Goal: Information Seeking & Learning: Learn about a topic

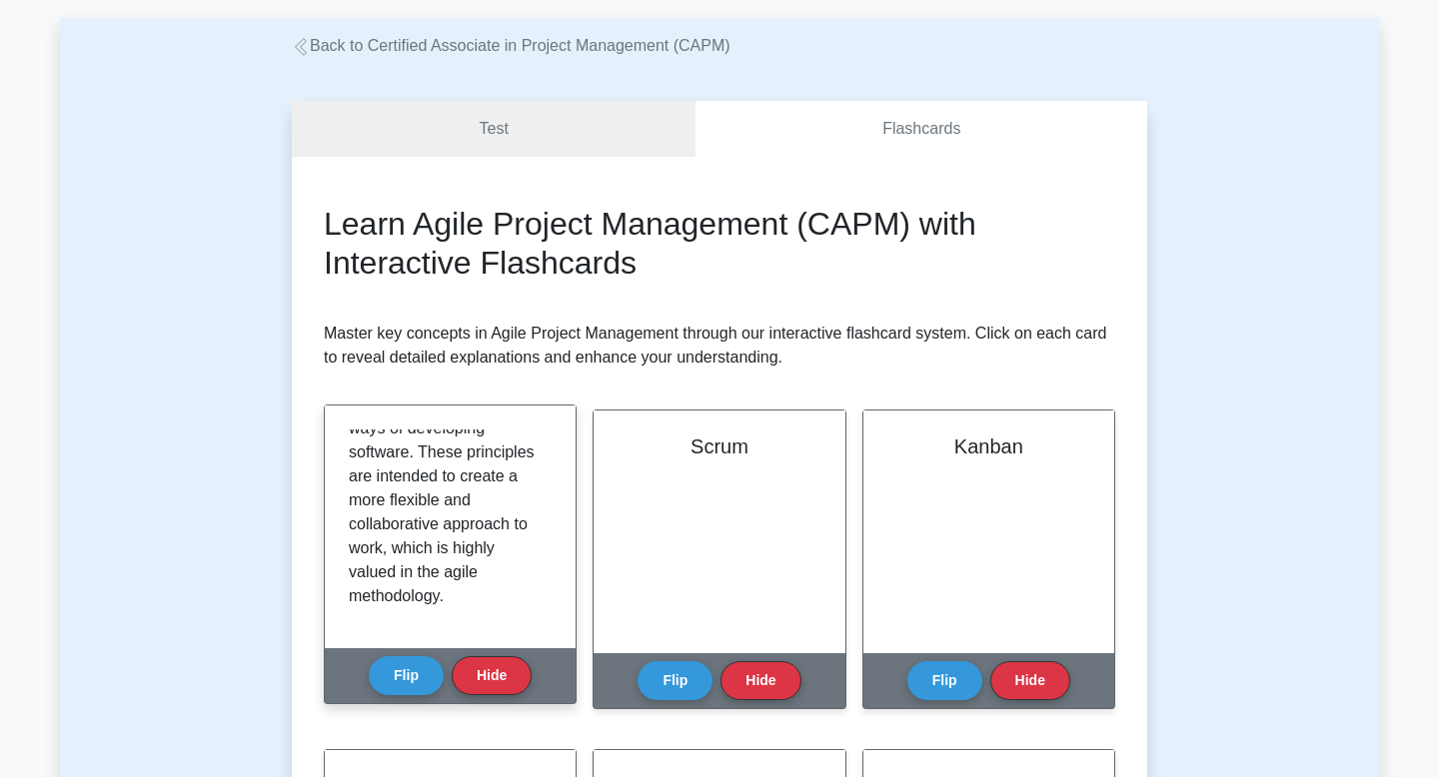
scroll to position [99, 0]
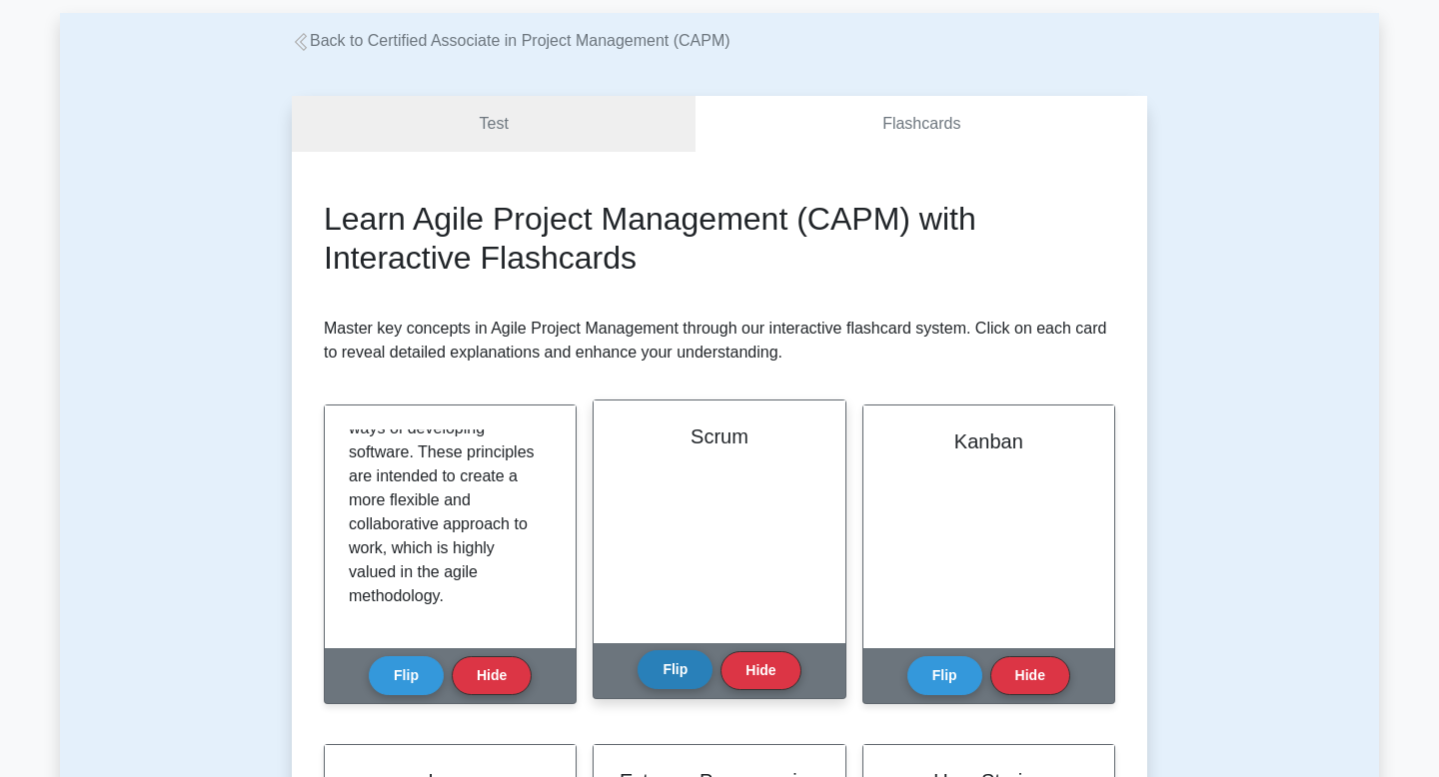
click at [671, 666] on button "Flip" at bounding box center [674, 669] width 75 height 39
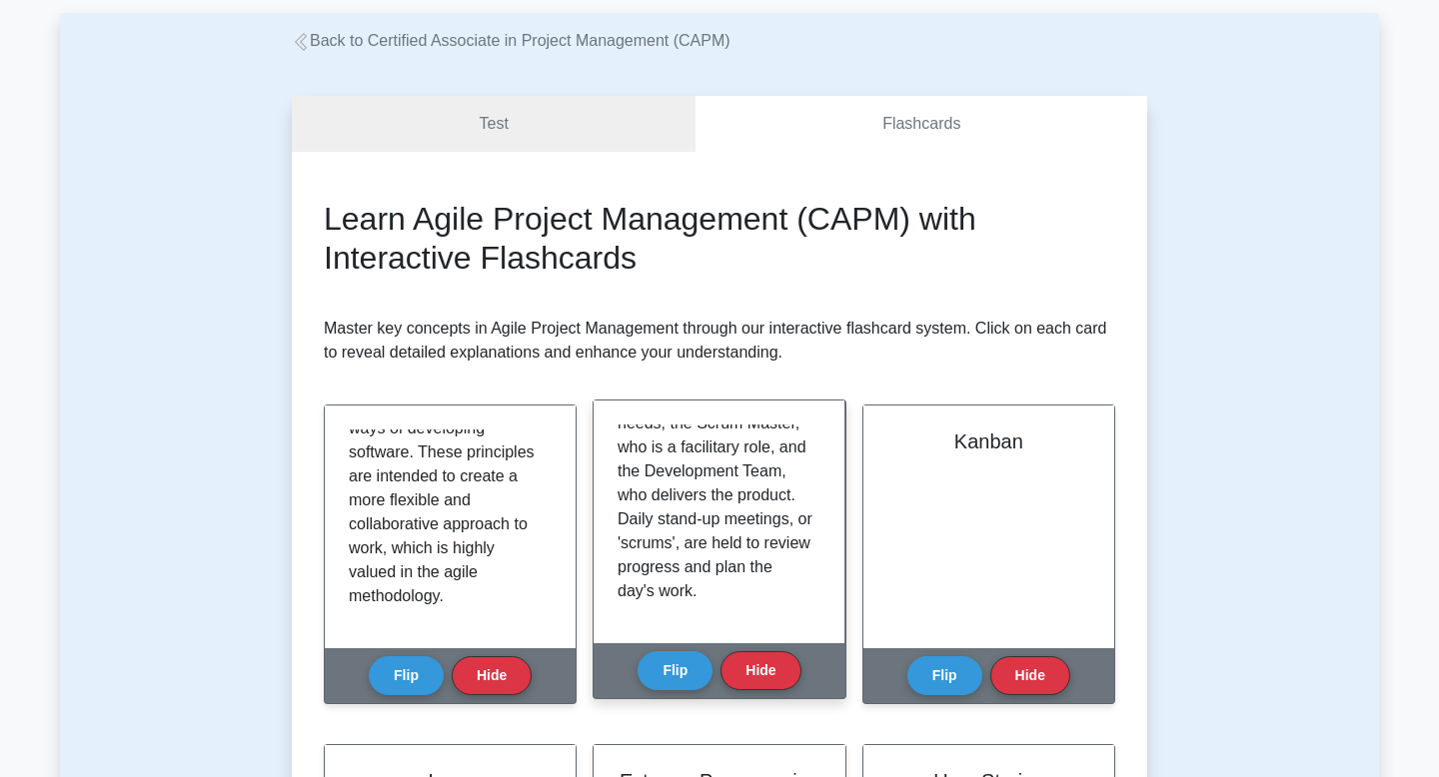
scroll to position [349, 0]
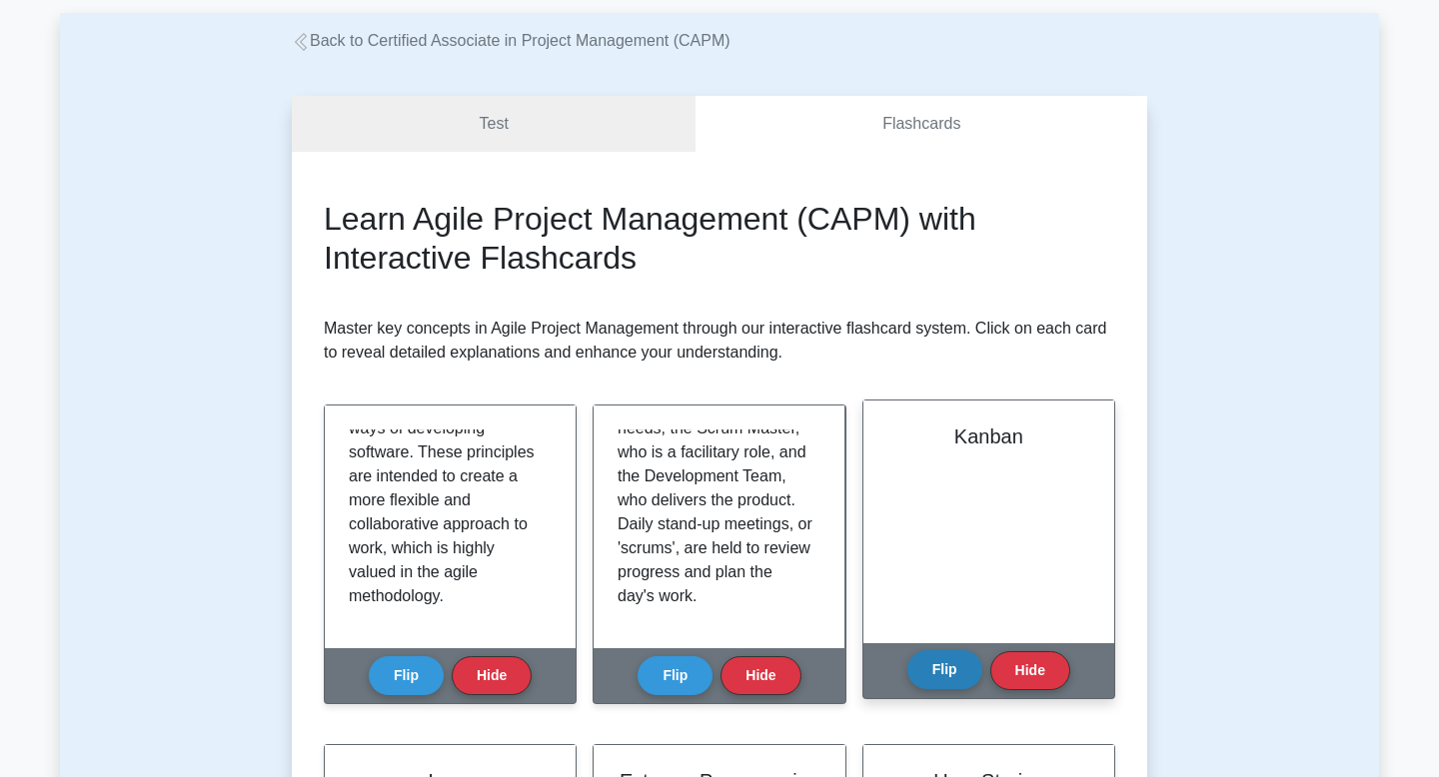
click at [712, 667] on button "Flip" at bounding box center [944, 669] width 75 height 39
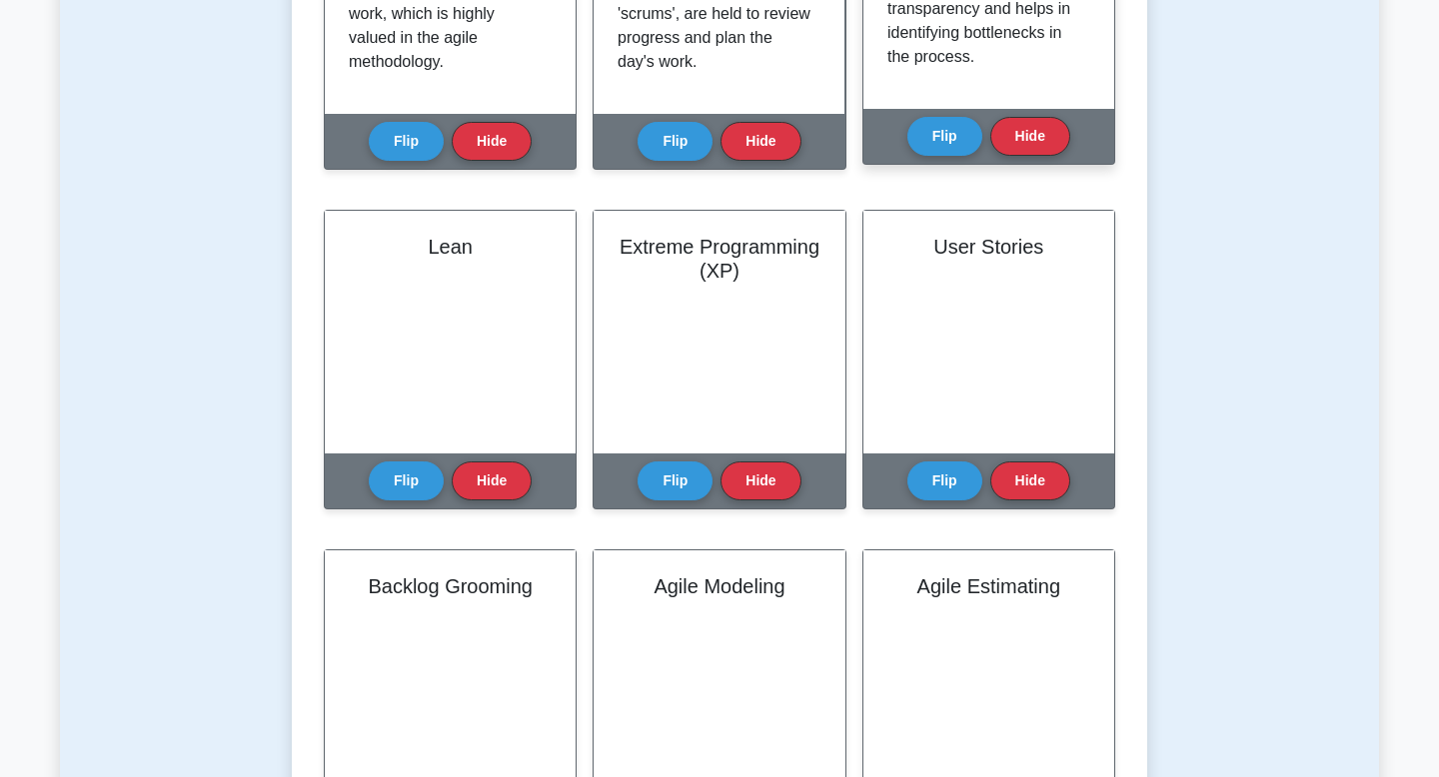
scroll to position [115, 0]
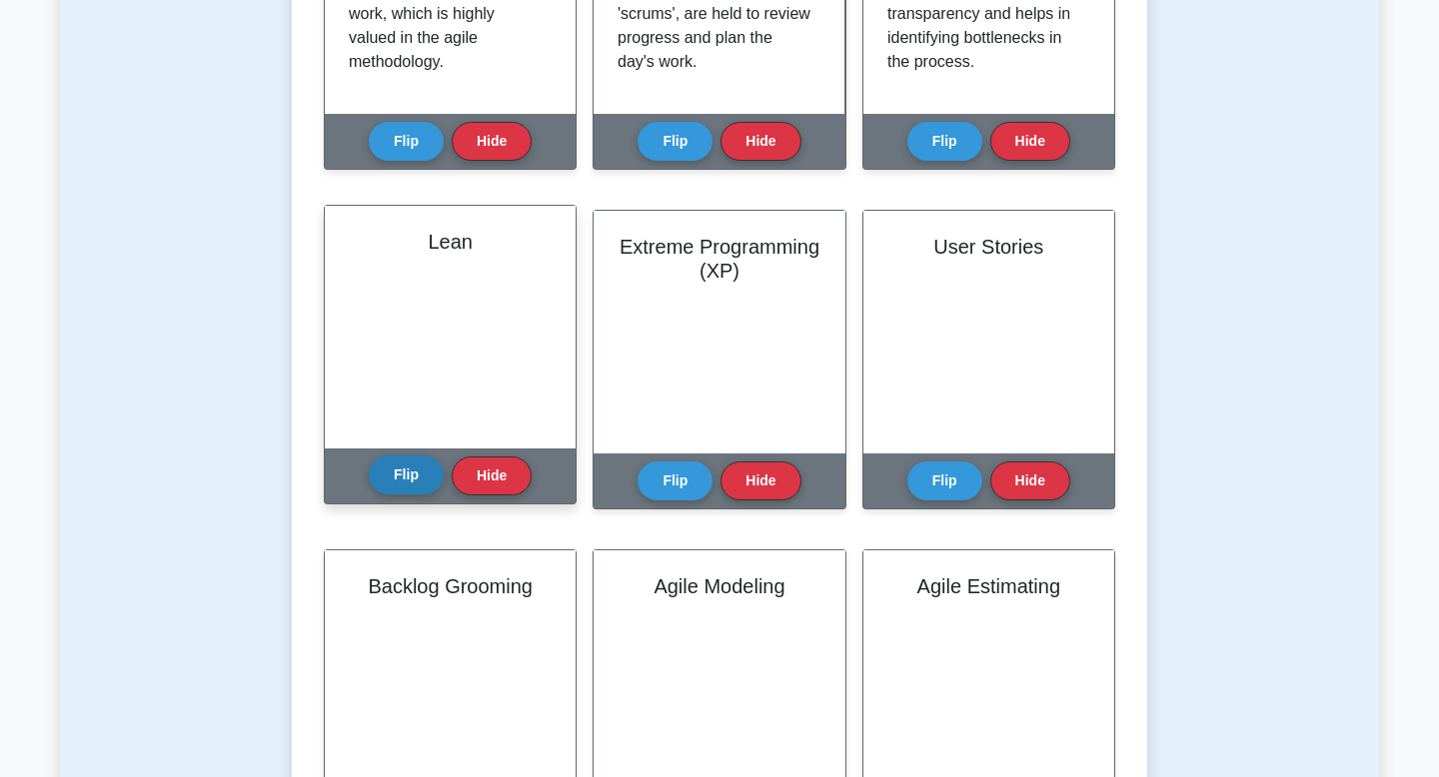
click at [402, 479] on button "Flip" at bounding box center [406, 475] width 75 height 39
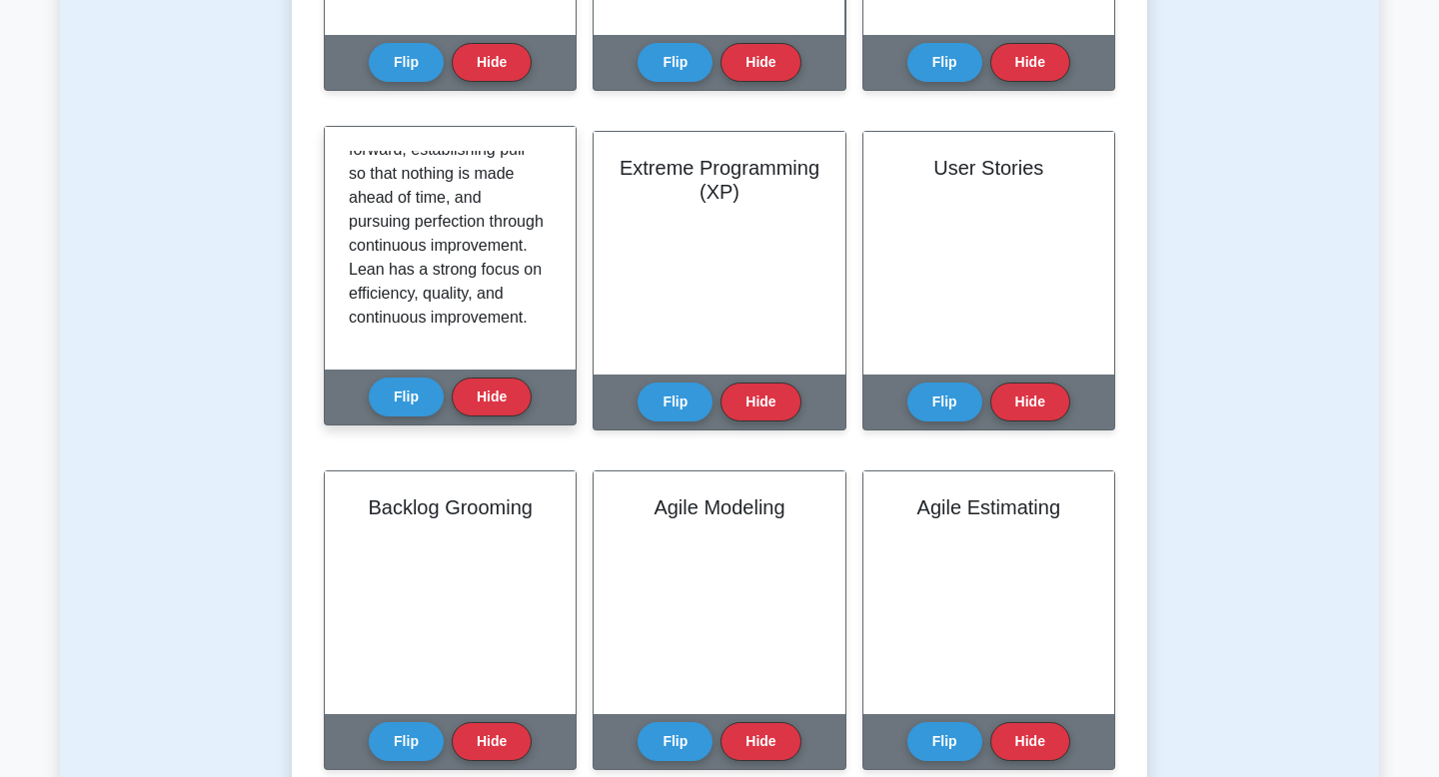
scroll to position [708, 0]
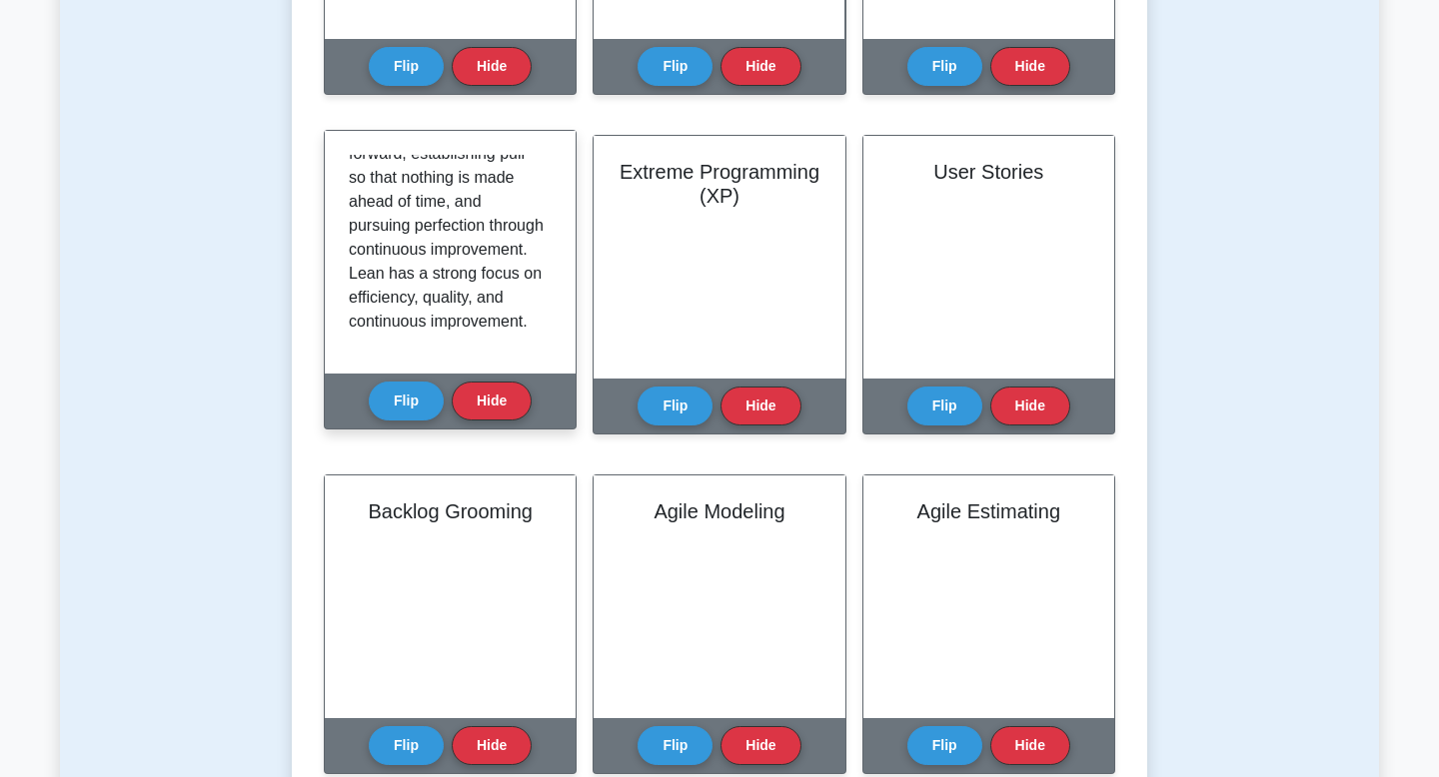
click at [424, 354] on div "Lean is an Agile philosophy that focuses on minimizing waste in order to increa…" at bounding box center [450, 252] width 251 height 243
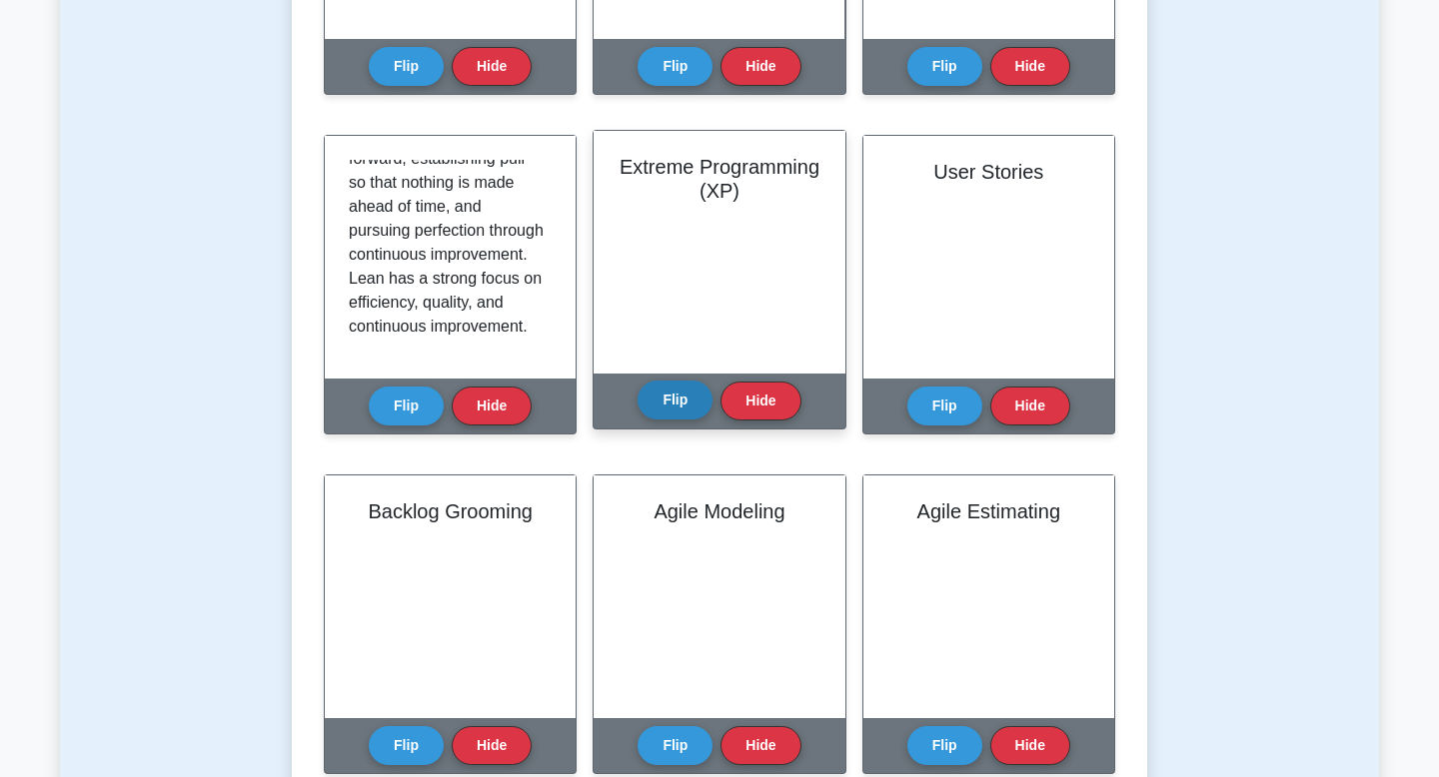
click at [682, 395] on button "Flip" at bounding box center [674, 400] width 75 height 39
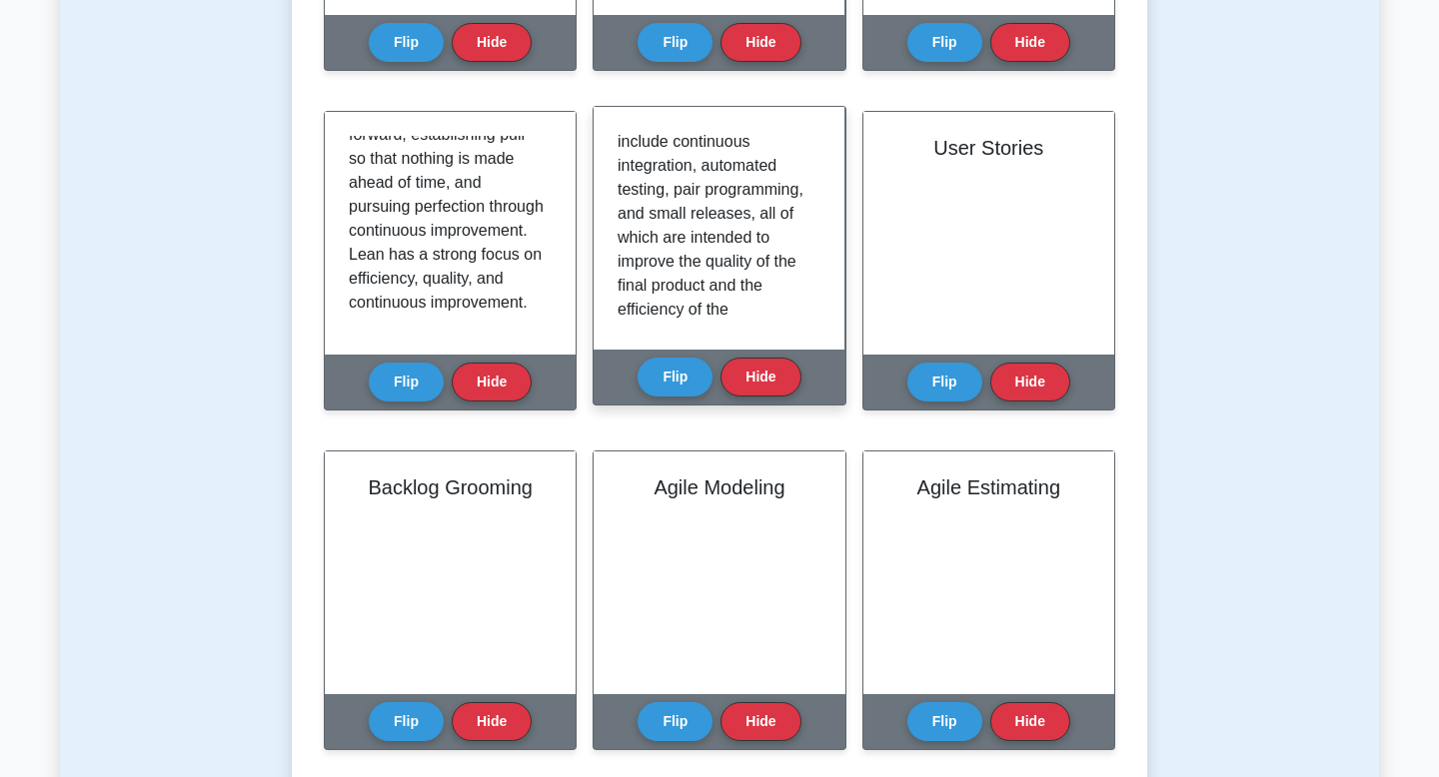
scroll to position [271, 0]
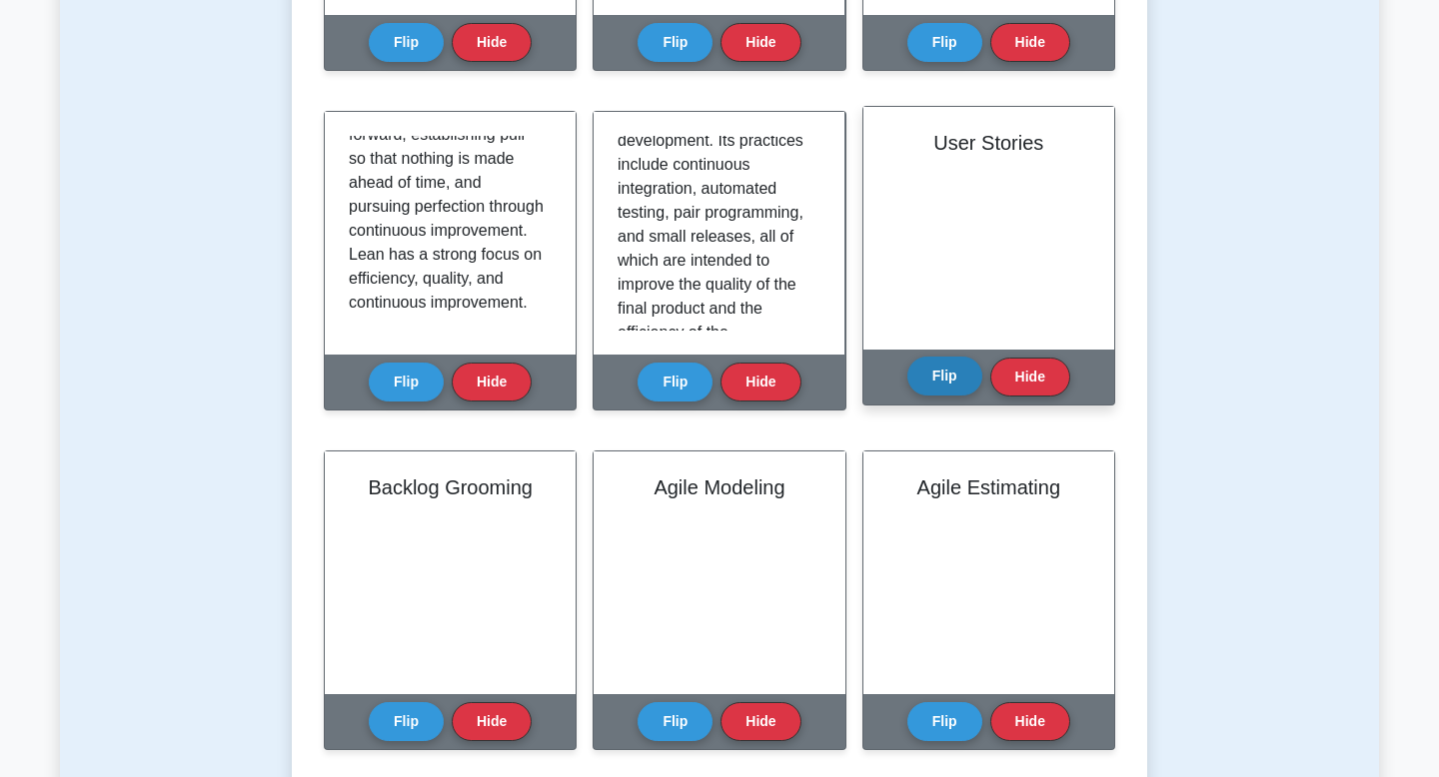
click at [712, 376] on button "Flip" at bounding box center [944, 376] width 75 height 39
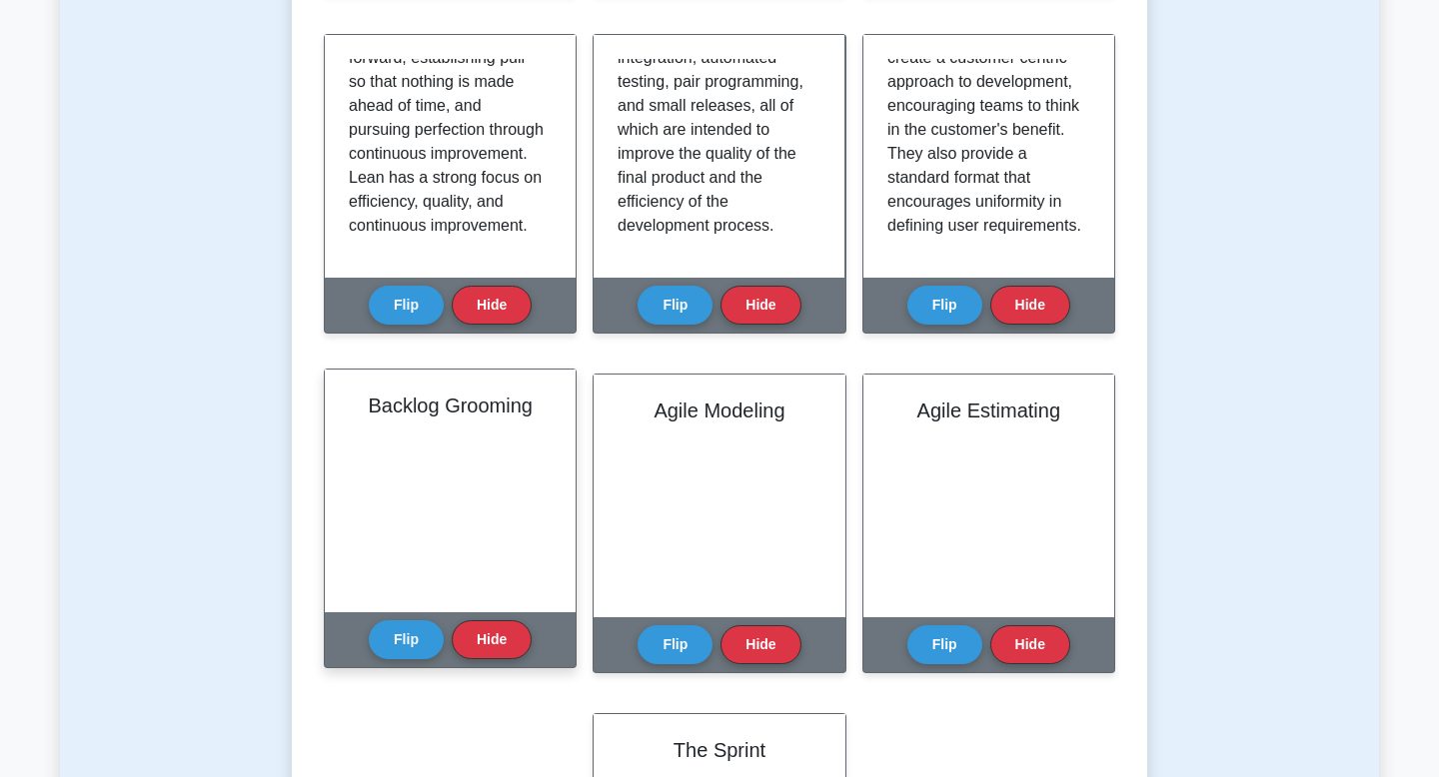
scroll to position [832, 0]
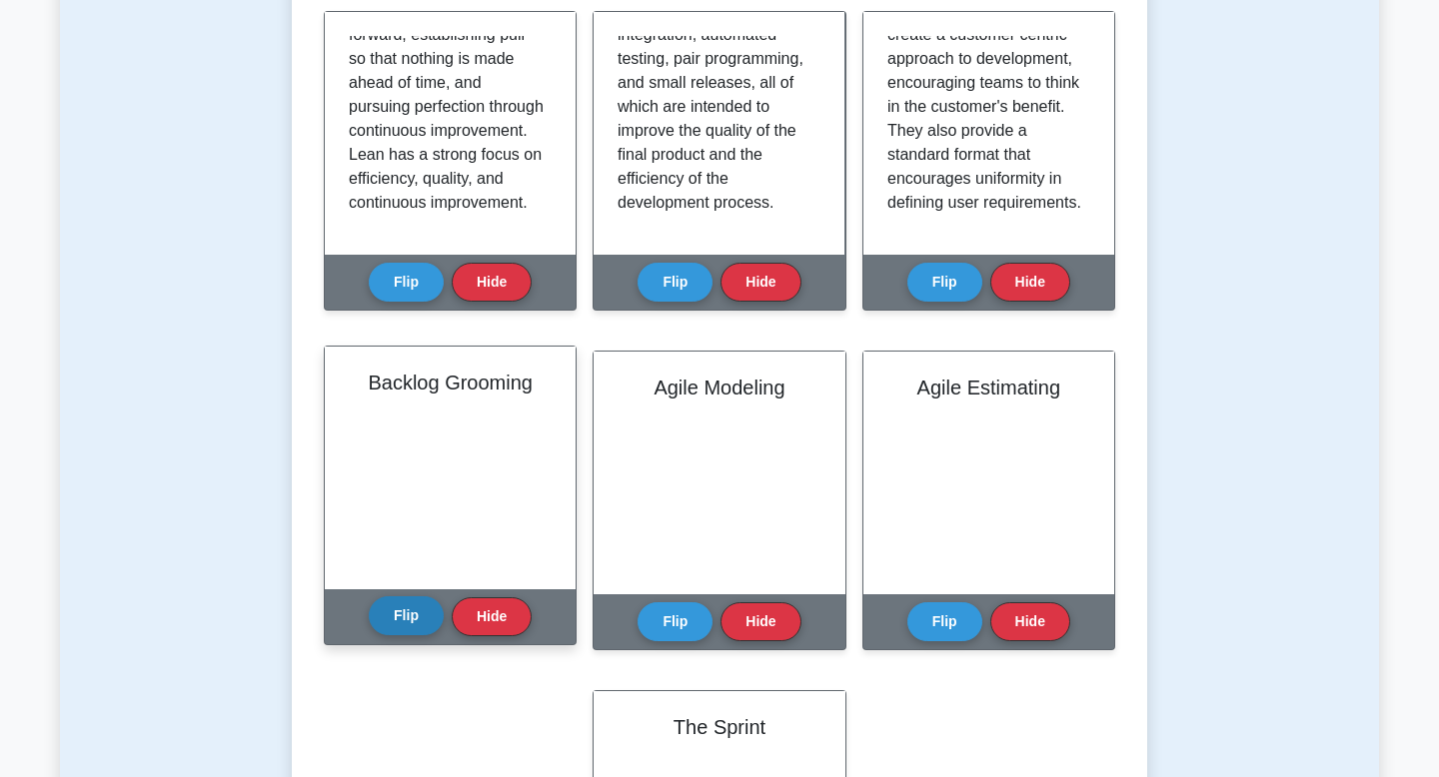
click at [397, 621] on button "Flip" at bounding box center [406, 615] width 75 height 39
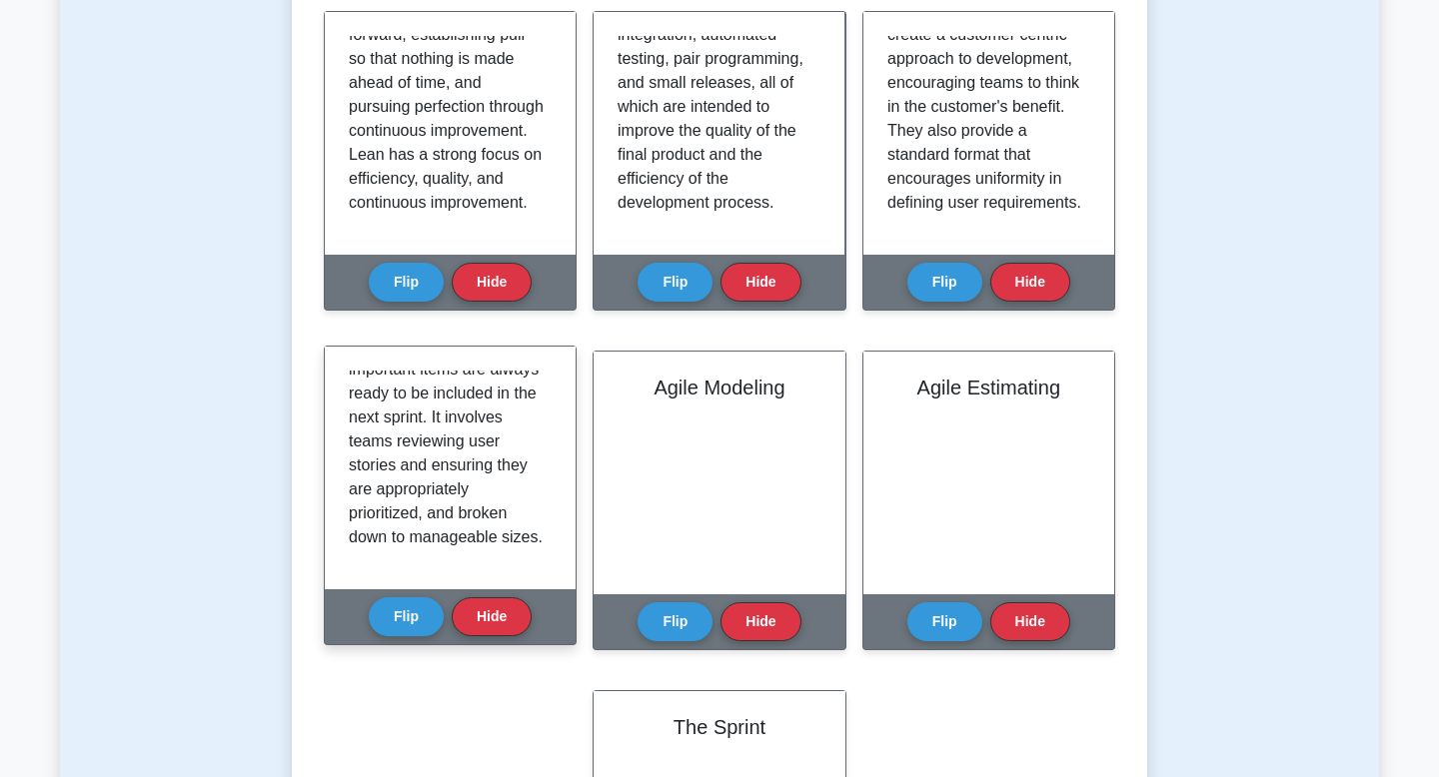
scroll to position [397, 0]
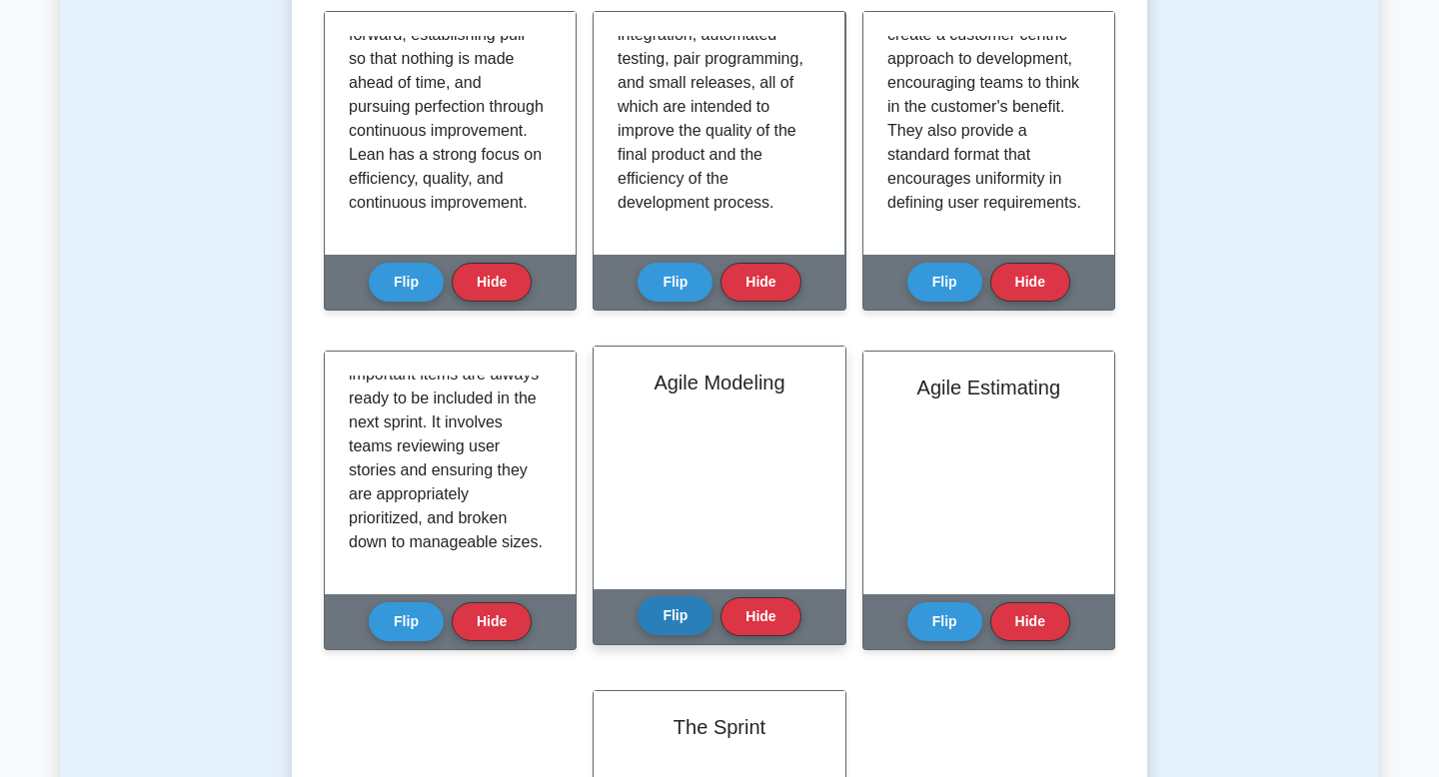
click at [669, 618] on button "Flip" at bounding box center [674, 615] width 75 height 39
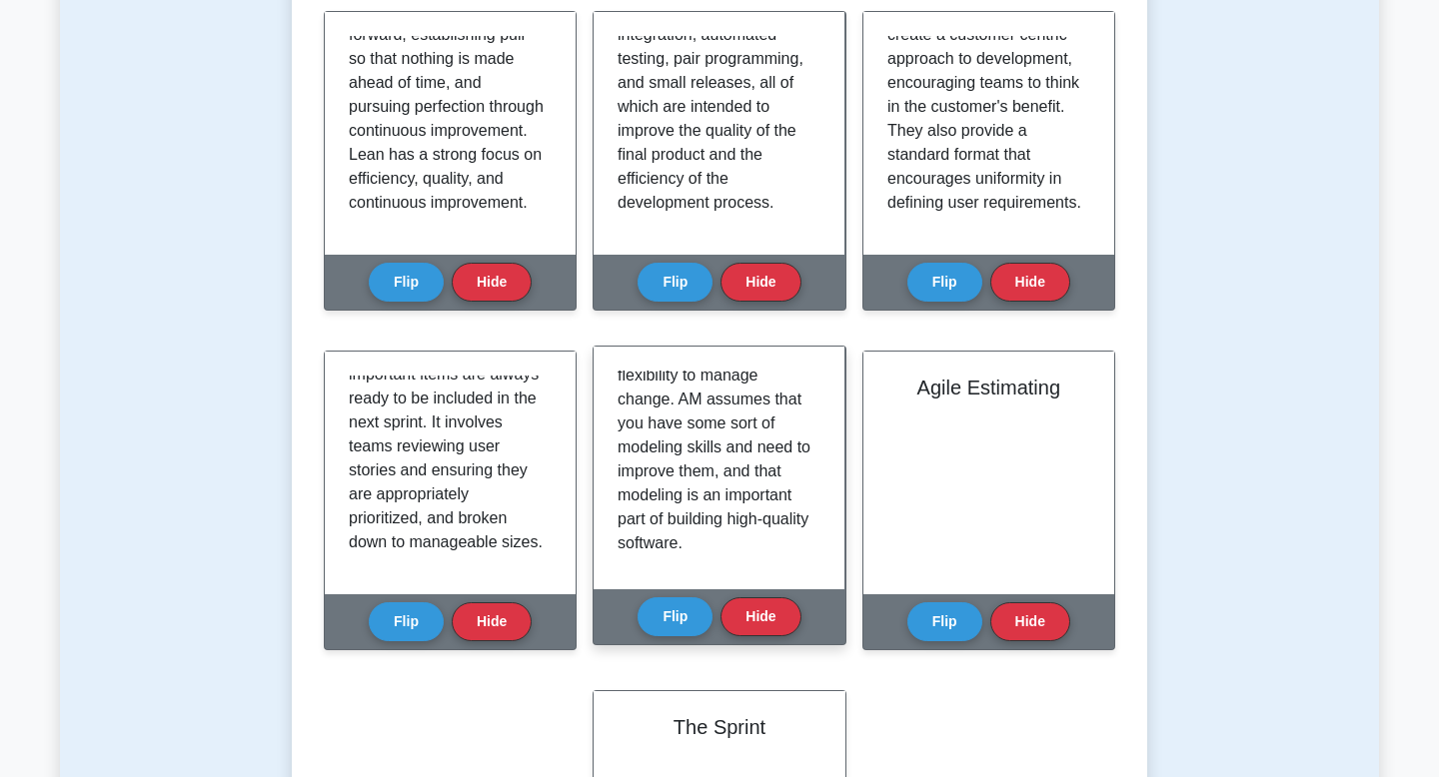
scroll to position [229, 0]
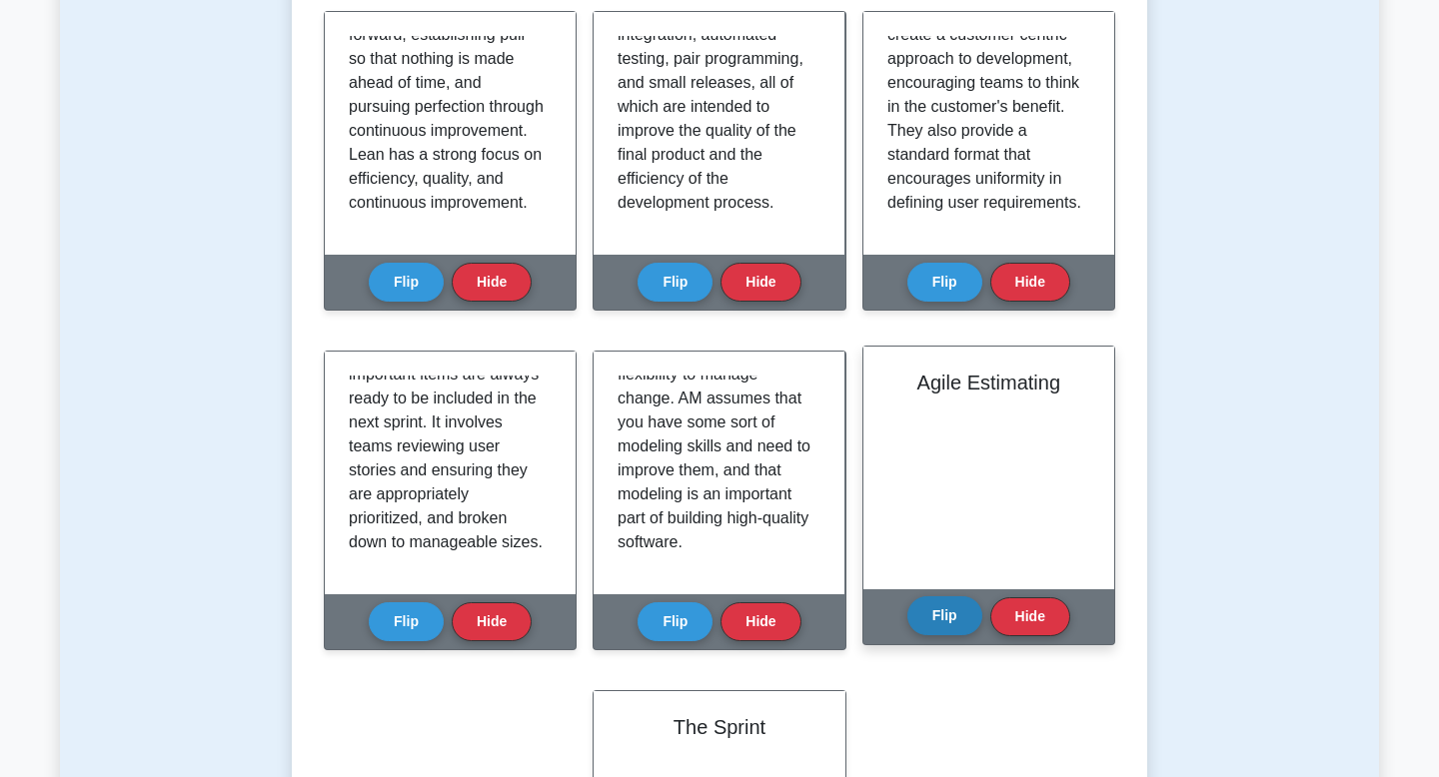
click at [712, 620] on button "Flip" at bounding box center [944, 615] width 75 height 39
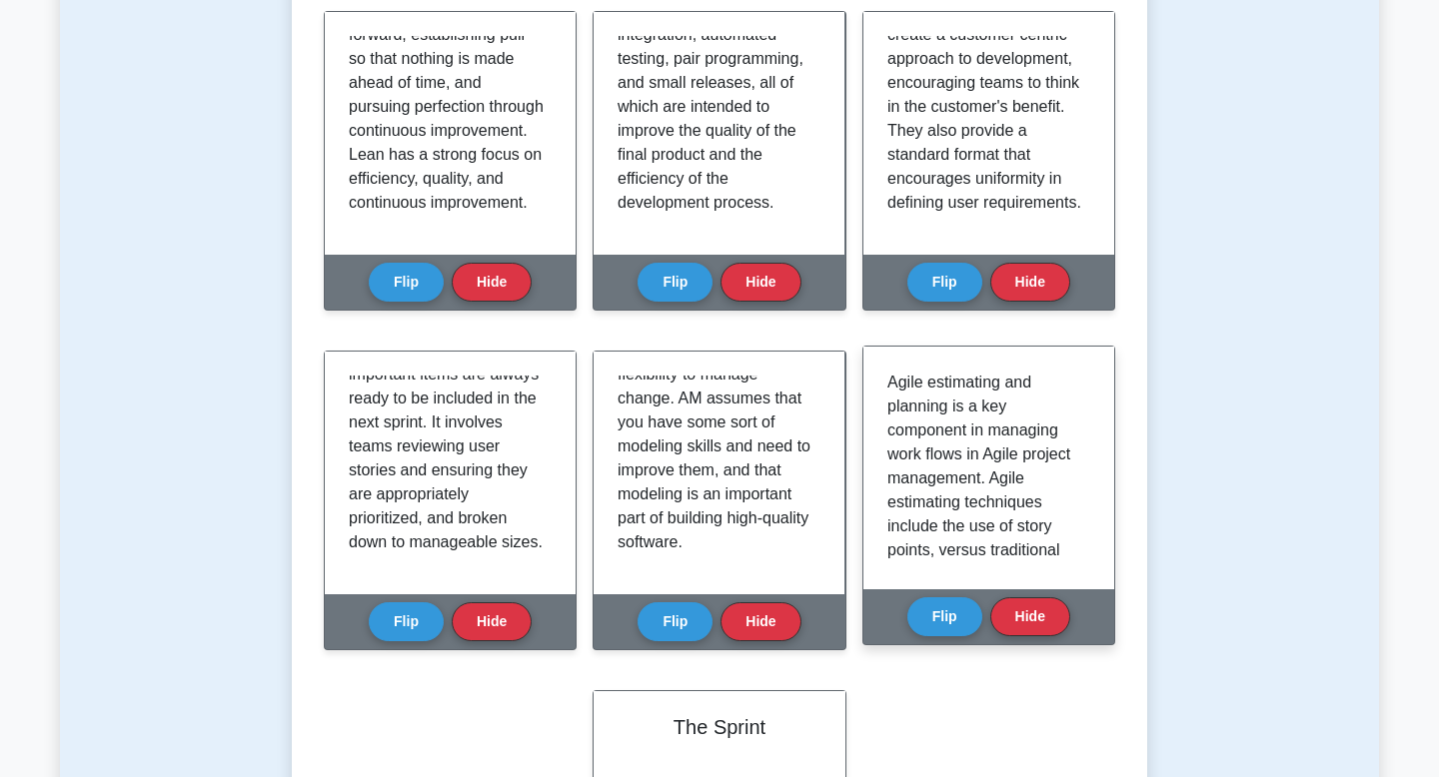
click at [712, 430] on p "Agile estimating and planning is a key component in managing work flows in Agil…" at bounding box center [984, 587] width 195 height 432
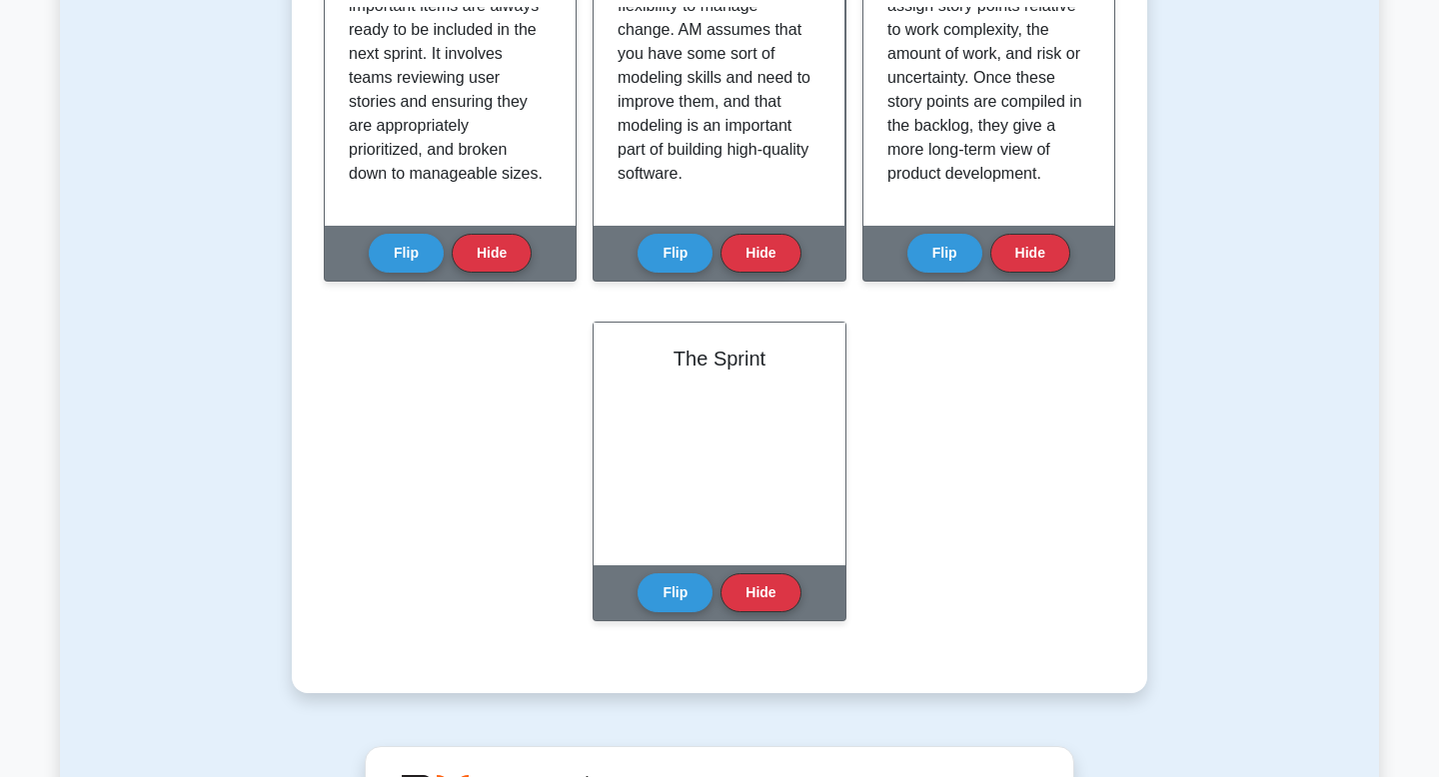
scroll to position [1202, 0]
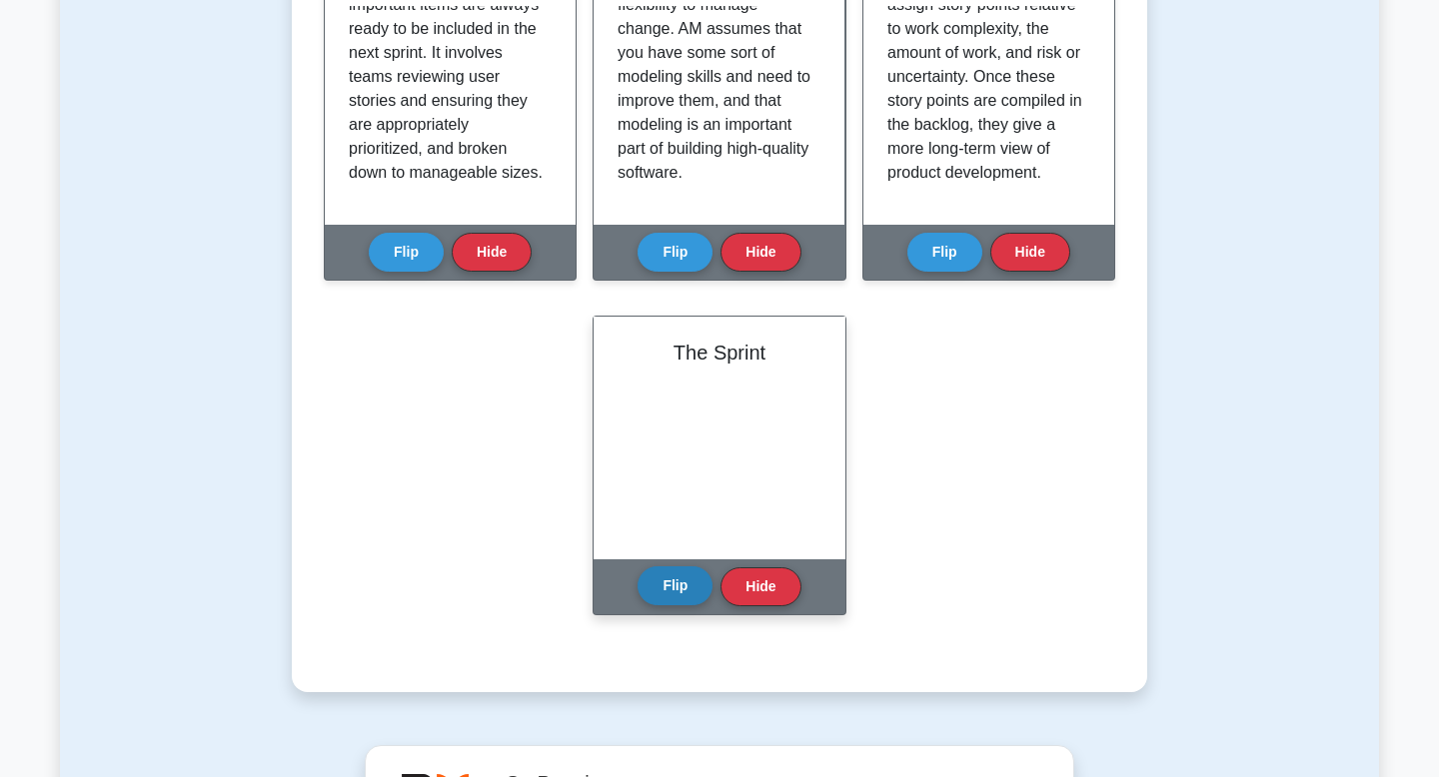
click at [684, 587] on button "Flip" at bounding box center [674, 585] width 75 height 39
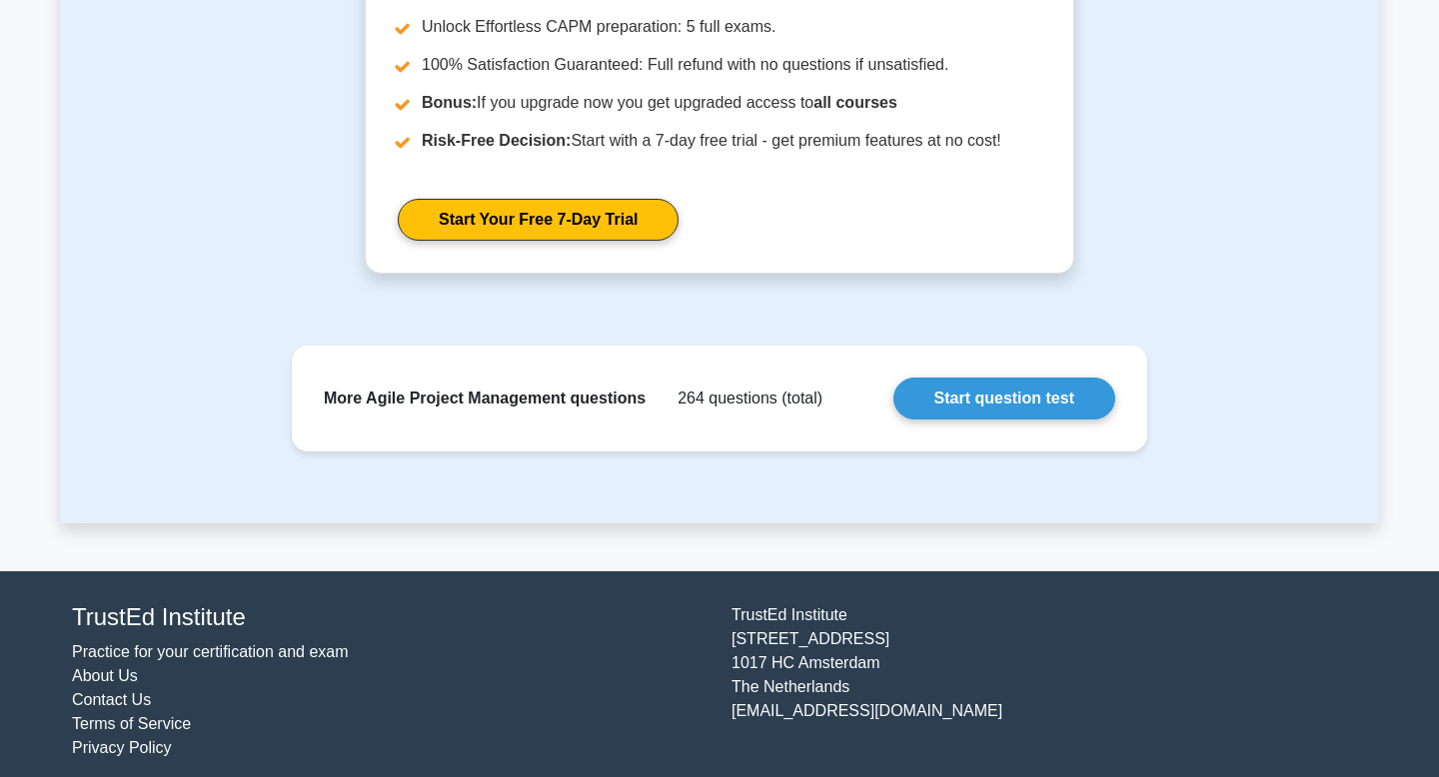
scroll to position [2146, 0]
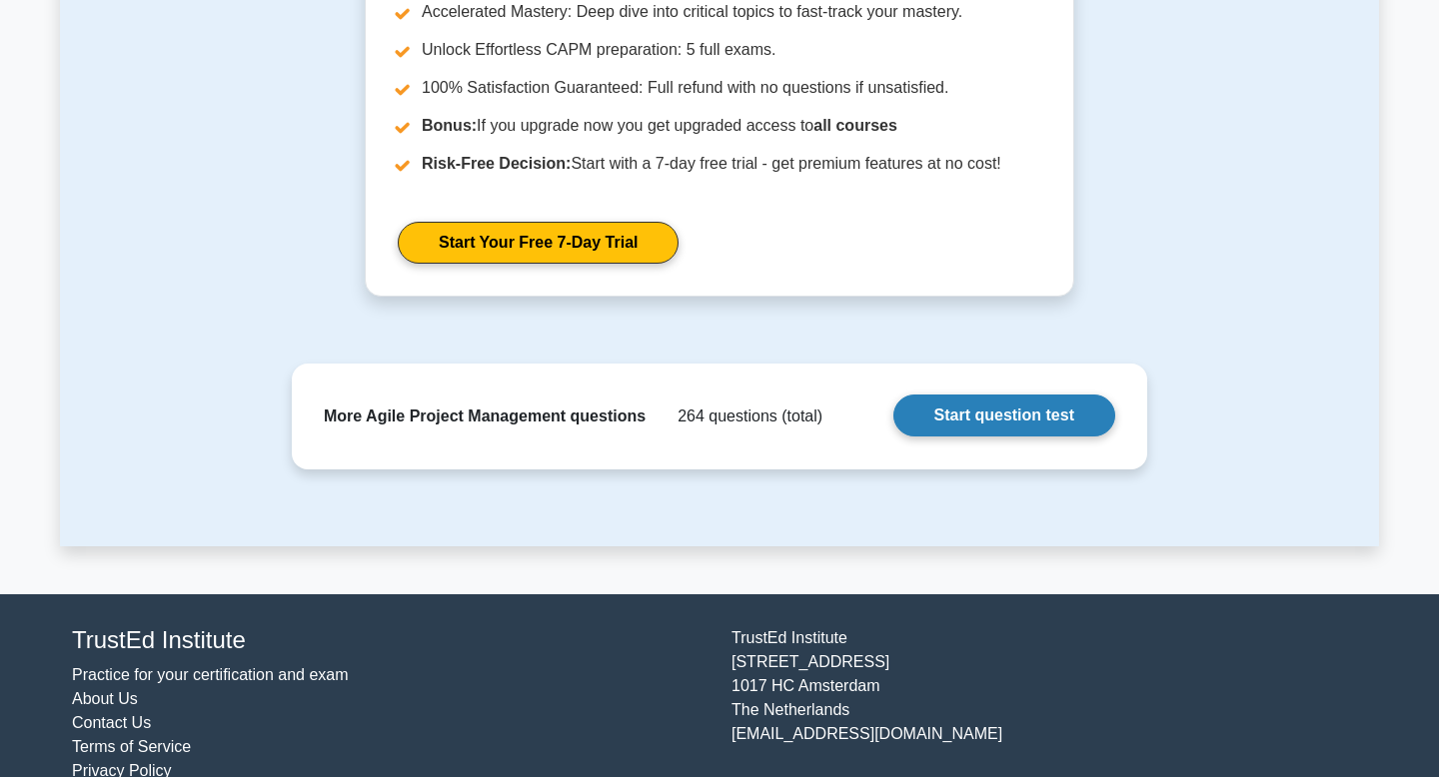
click at [712, 409] on link "Start question test" at bounding box center [1004, 416] width 222 height 42
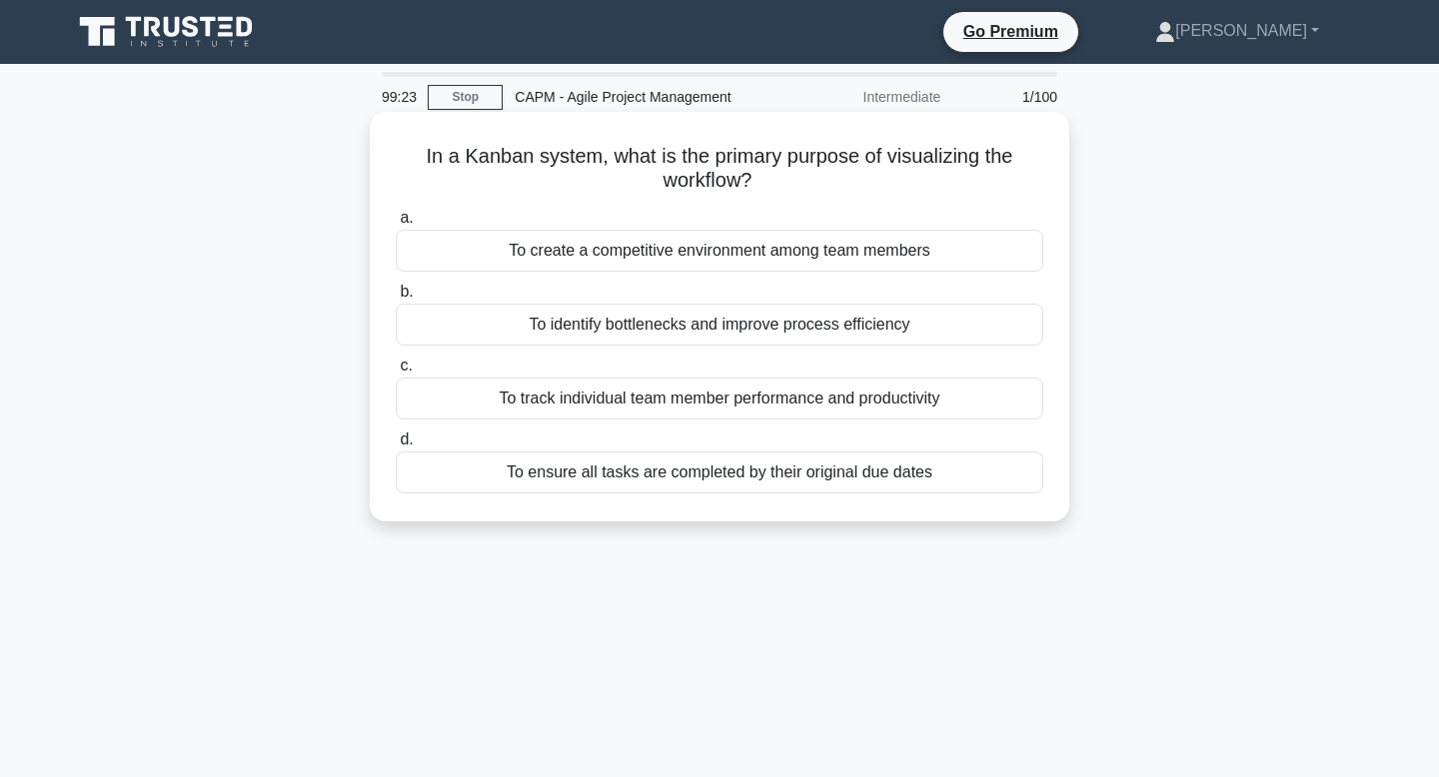
click at [767, 476] on div "To ensure all tasks are completed by their original due dates" at bounding box center [719, 473] width 647 height 42
click at [396, 447] on input "d. To ensure all tasks are completed by their original due dates" at bounding box center [396, 440] width 0 height 13
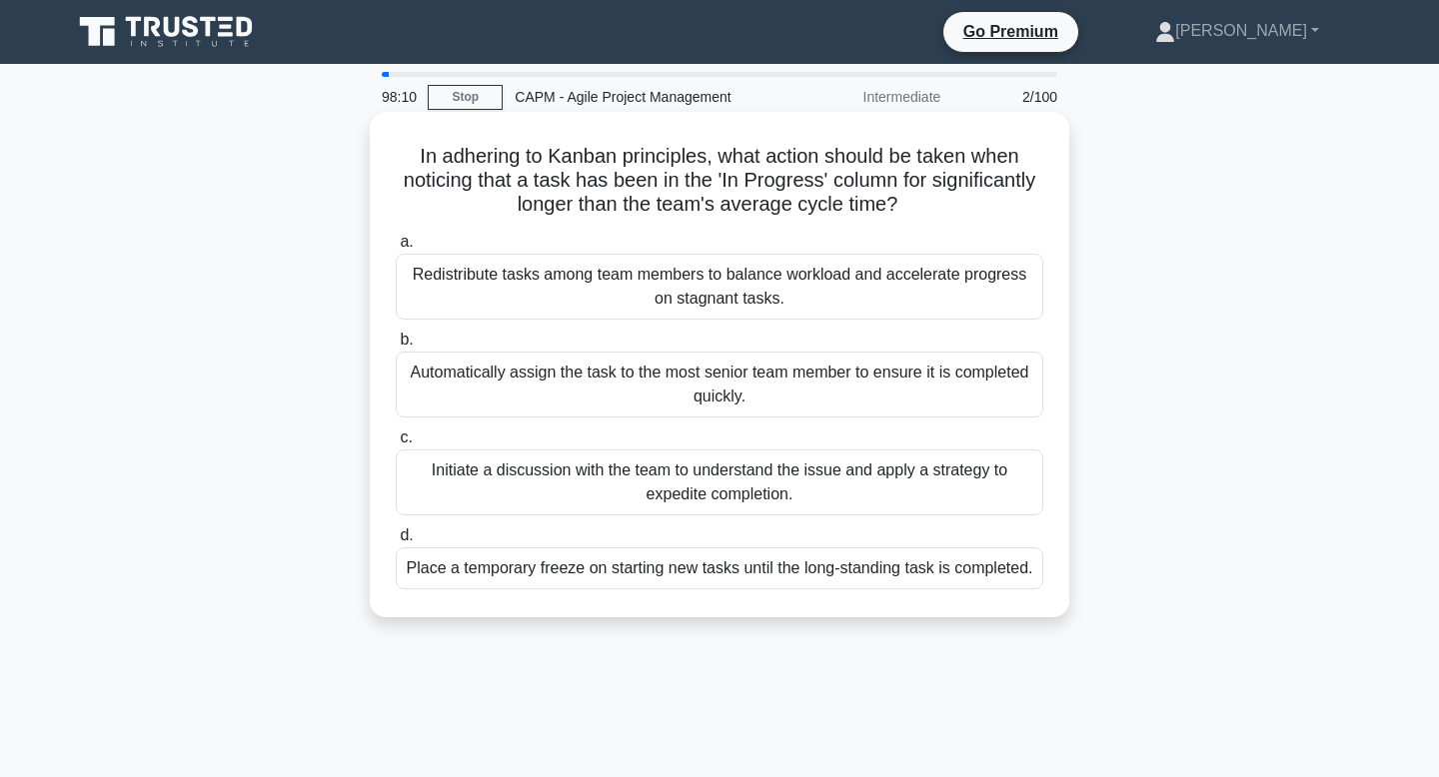
click at [807, 468] on div "Initiate a discussion with the team to understand the issue and apply a strateg…" at bounding box center [719, 483] width 647 height 66
click at [396, 445] on input "c. Initiate a discussion with the team to understand the issue and apply a stra…" at bounding box center [396, 438] width 0 height 13
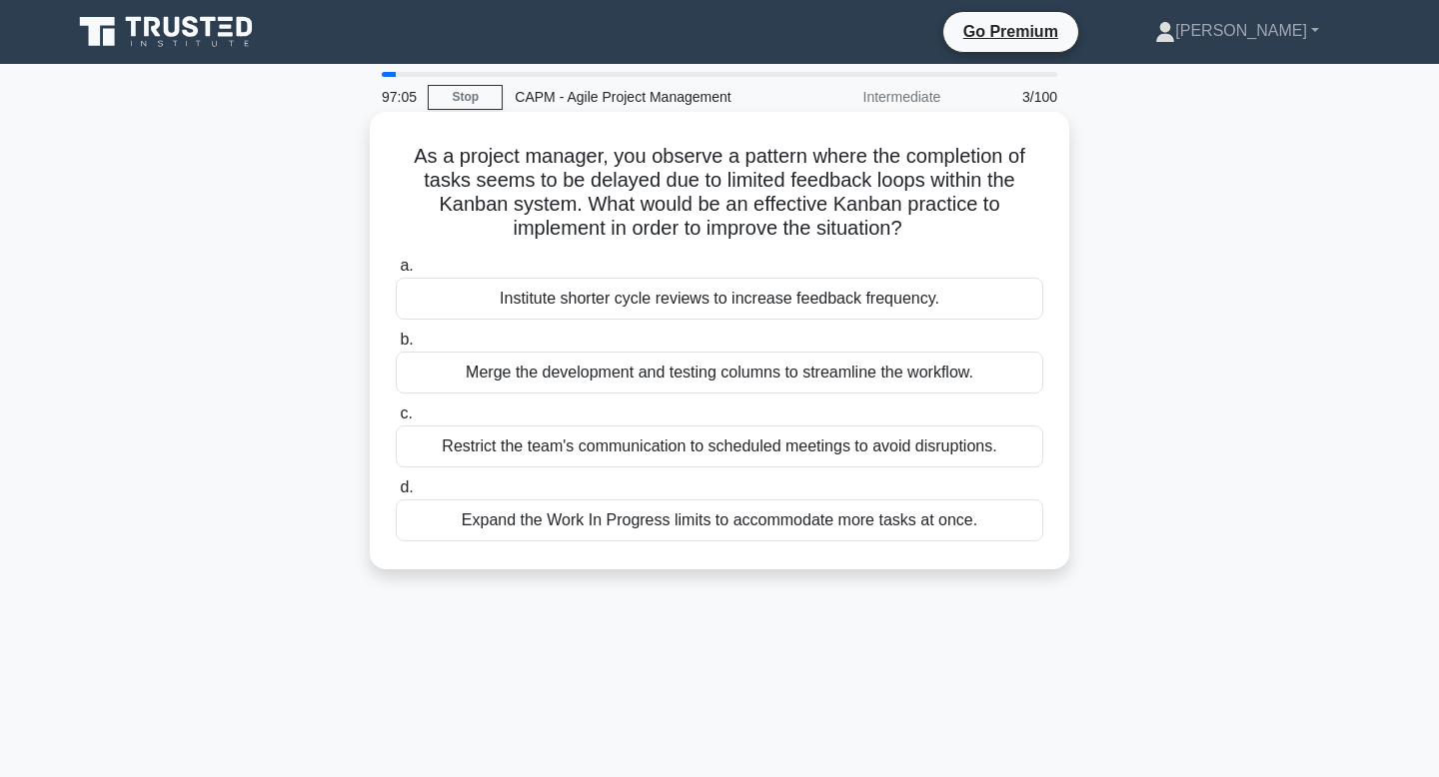
click at [682, 305] on div "Institute shorter cycle reviews to increase feedback frequency." at bounding box center [719, 299] width 647 height 42
click at [396, 273] on input "a. Institute shorter cycle reviews to increase feedback frequency." at bounding box center [396, 266] width 0 height 13
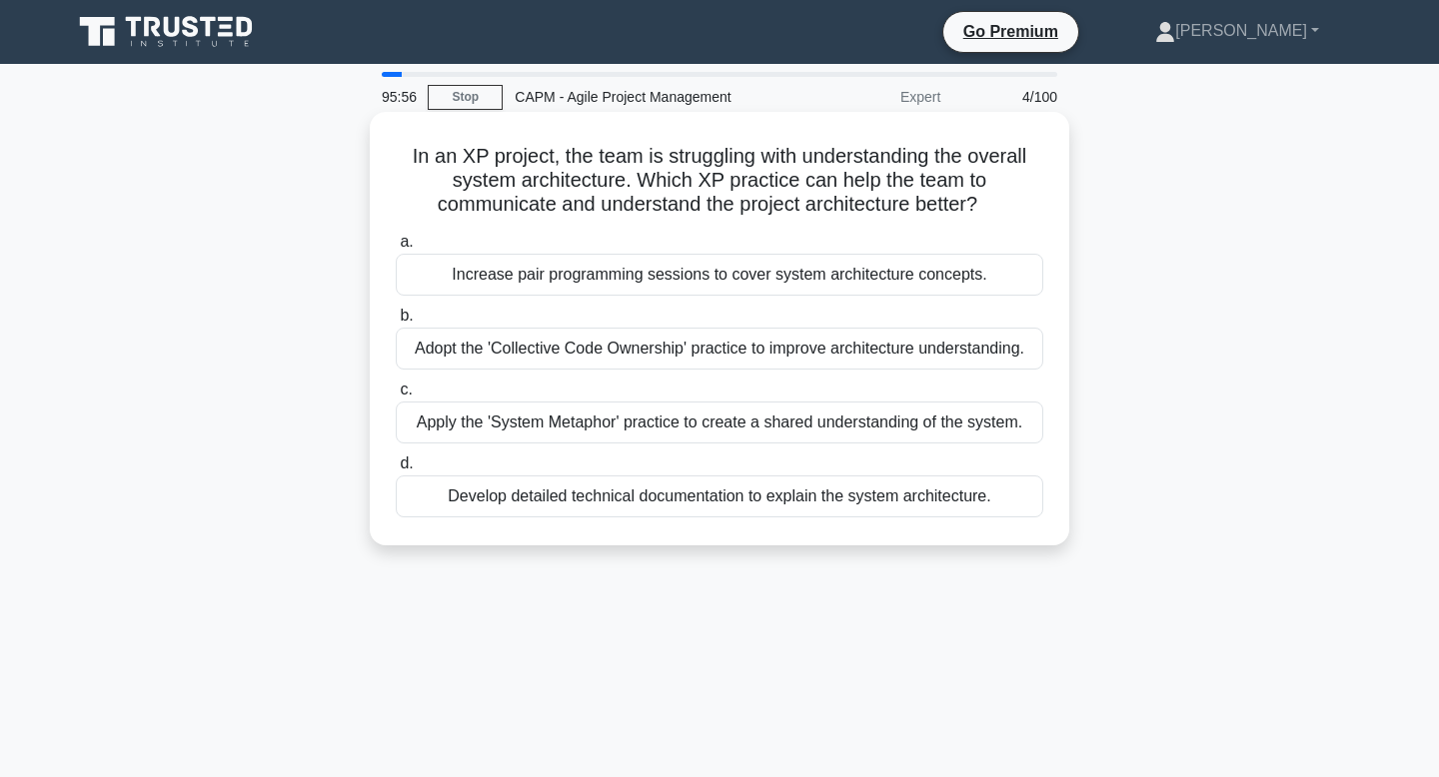
click at [734, 503] on div "Develop detailed technical documentation to explain the system architecture." at bounding box center [719, 497] width 647 height 42
click at [396, 471] on input "d. Develop detailed technical documentation to explain the system architecture." at bounding box center [396, 464] width 0 height 13
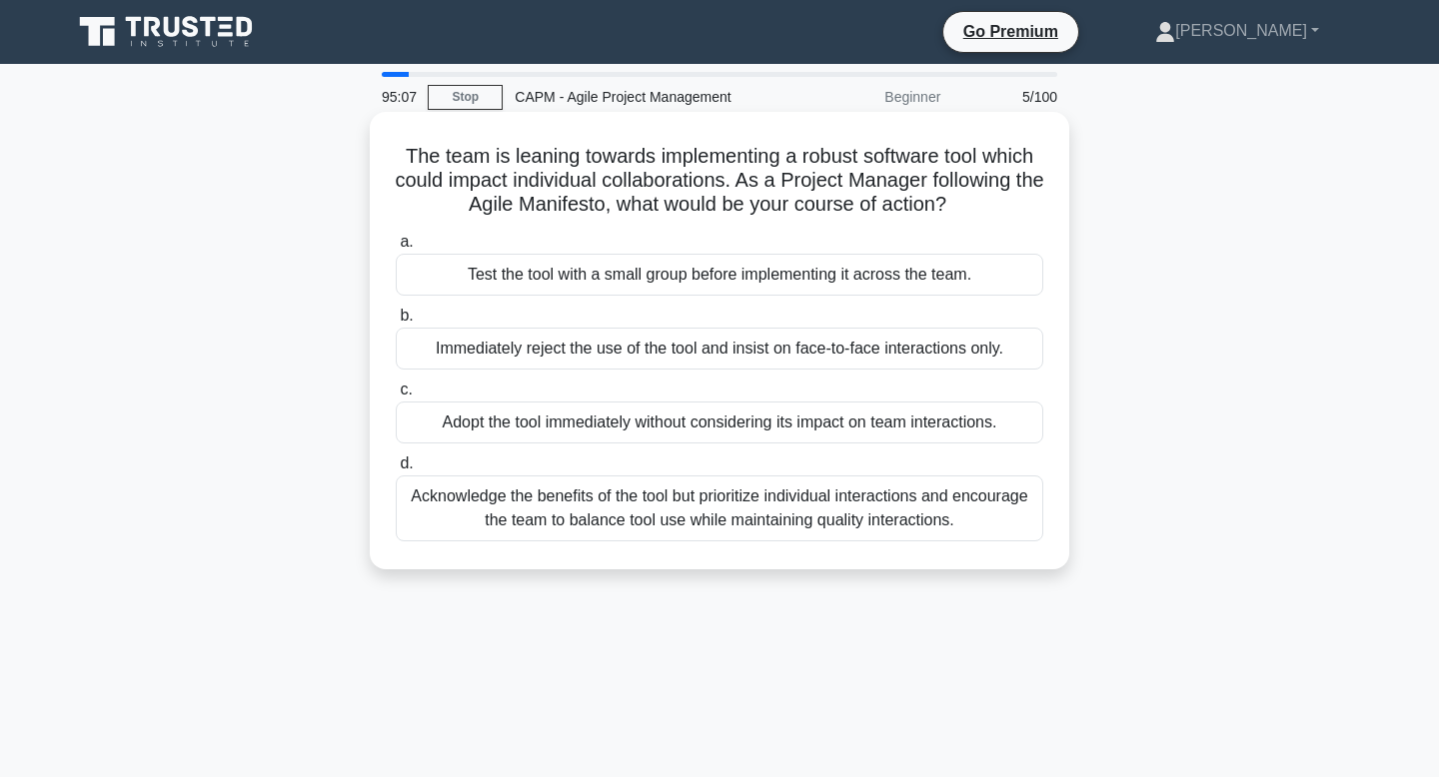
click at [807, 514] on div "Acknowledge the benefits of the tool but prioritize individual interactions and…" at bounding box center [719, 509] width 647 height 66
click at [396, 471] on input "d. Acknowledge the benefits of the tool but prioritize individual interactions …" at bounding box center [396, 464] width 0 height 13
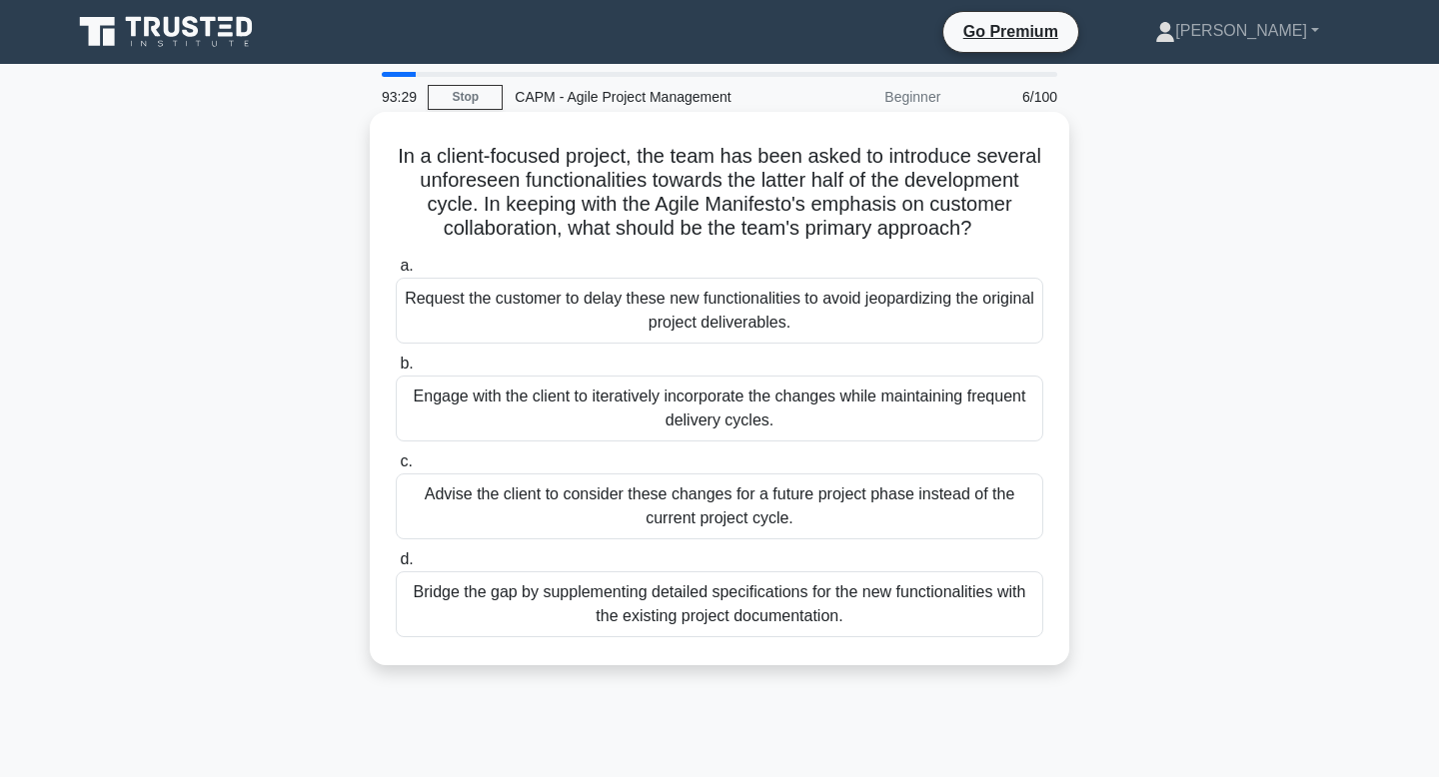
click at [709, 519] on div "Advise the client to consider these changes for a future project phase instead …" at bounding box center [719, 507] width 647 height 66
click at [396, 469] on input "c. Advise the client to consider these changes for a future project phase inste…" at bounding box center [396, 462] width 0 height 13
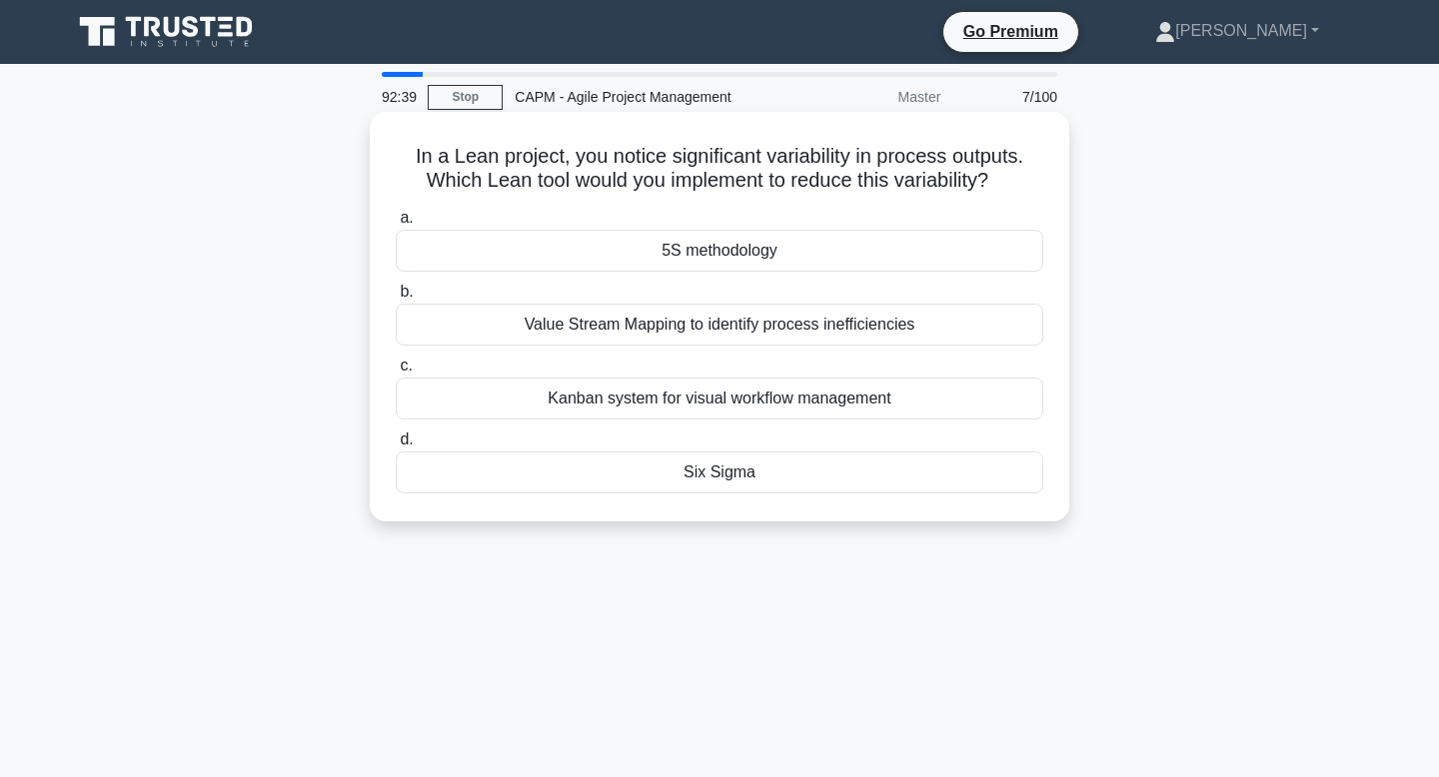
click at [801, 468] on div "Six Sigma" at bounding box center [719, 473] width 647 height 42
click at [396, 447] on input "d. Six Sigma" at bounding box center [396, 440] width 0 height 13
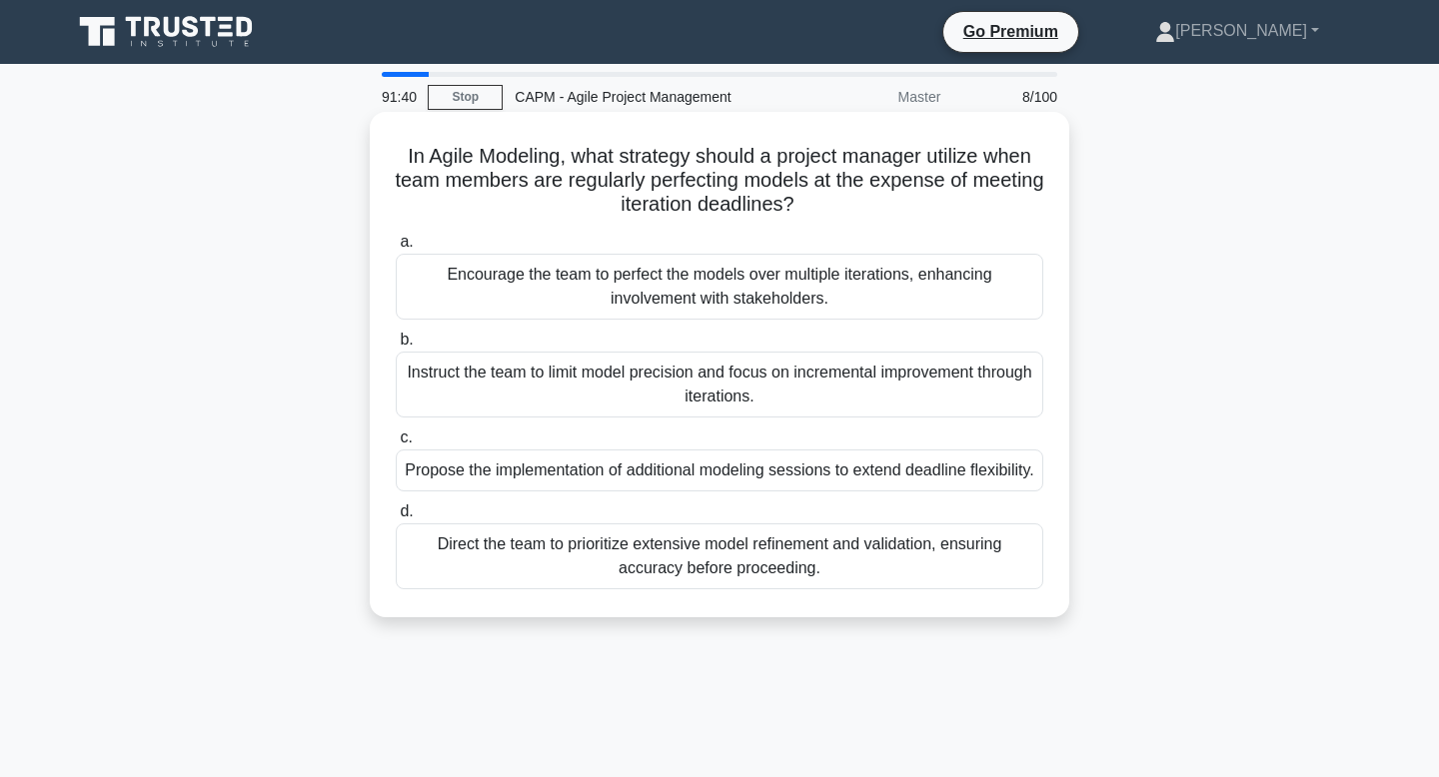
click at [799, 388] on div "Instruct the team to limit model precision and focus on incremental improvement…" at bounding box center [719, 385] width 647 height 66
click at [396, 347] on input "b. Instruct the team to limit model precision and focus on incremental improvem…" at bounding box center [396, 340] width 0 height 13
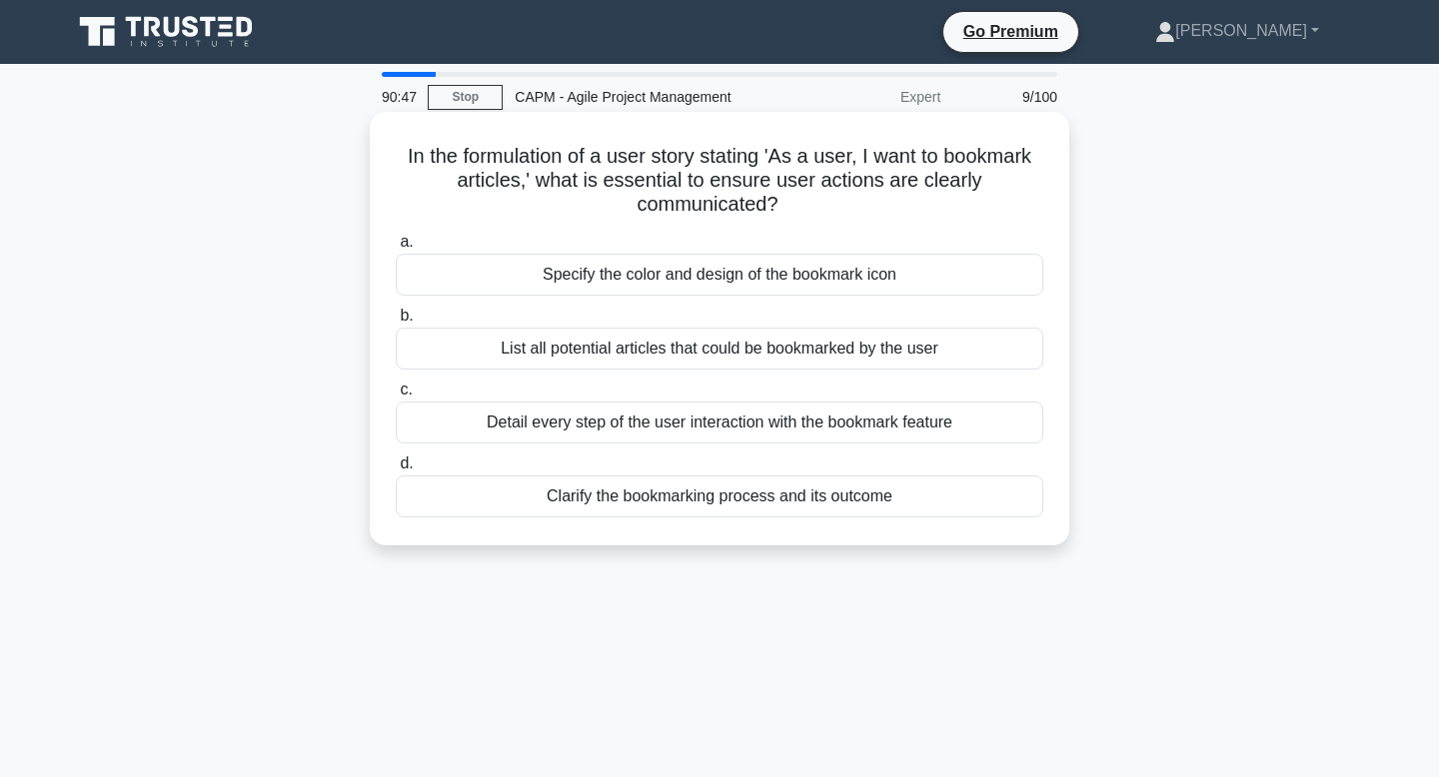
click at [749, 481] on div "Clarify the bookmarking process and its outcome" at bounding box center [719, 497] width 647 height 42
click at [396, 471] on input "d. Clarify the bookmarking process and its outcome" at bounding box center [396, 464] width 0 height 13
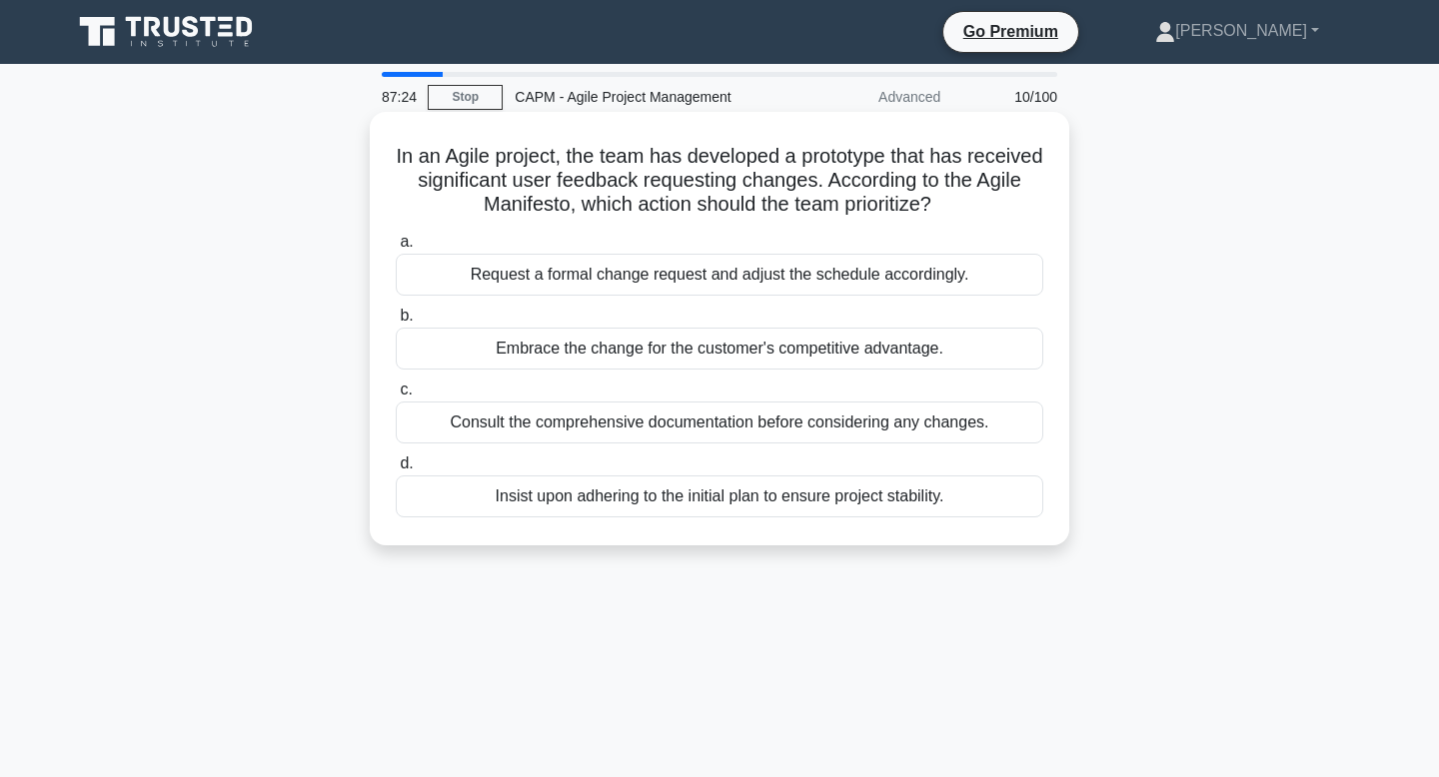
click at [752, 278] on div "Request a formal change request and adjust the schedule accordingly." at bounding box center [719, 275] width 647 height 42
click at [396, 249] on input "a. Request a formal change request and adjust the schedule accordingly." at bounding box center [396, 242] width 0 height 13
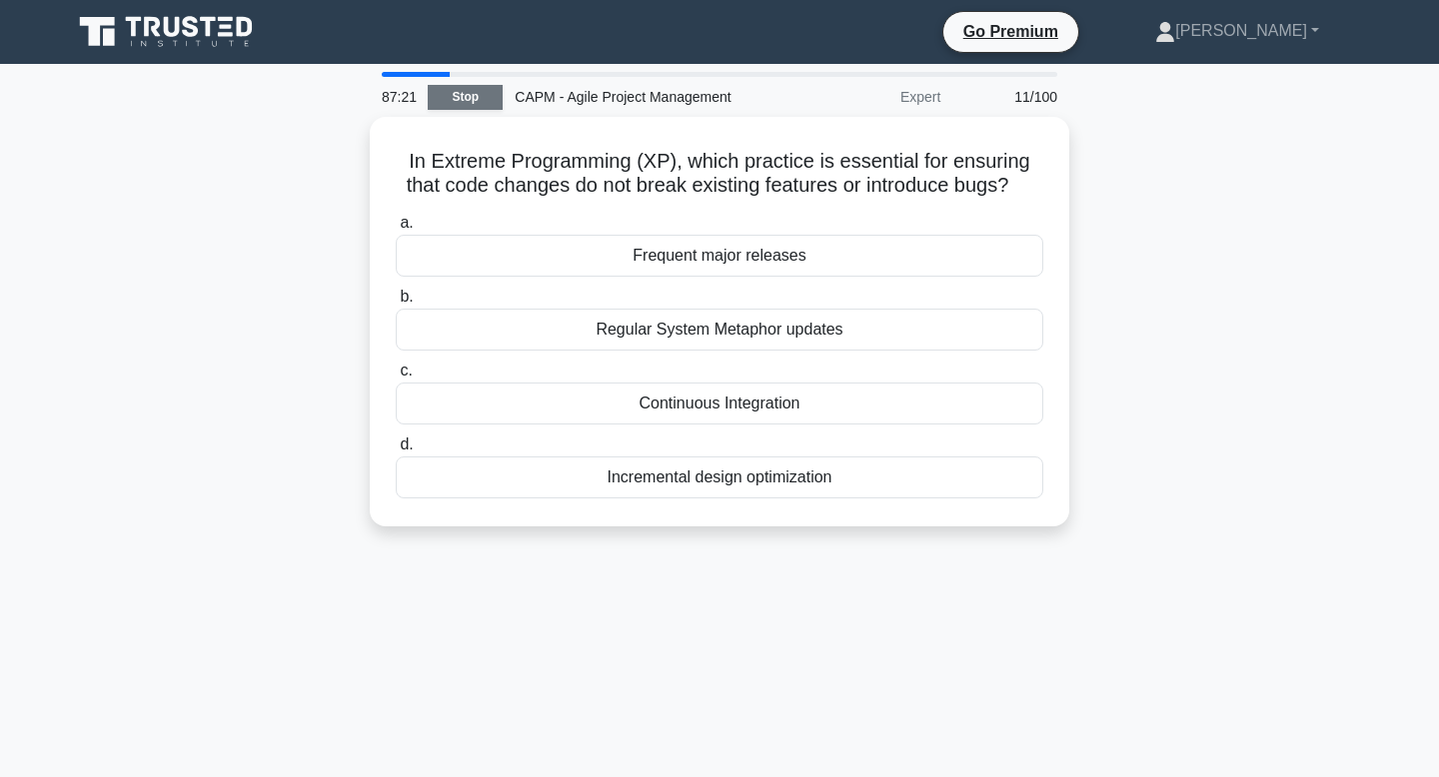
click at [471, 99] on link "Stop" at bounding box center [465, 97] width 75 height 25
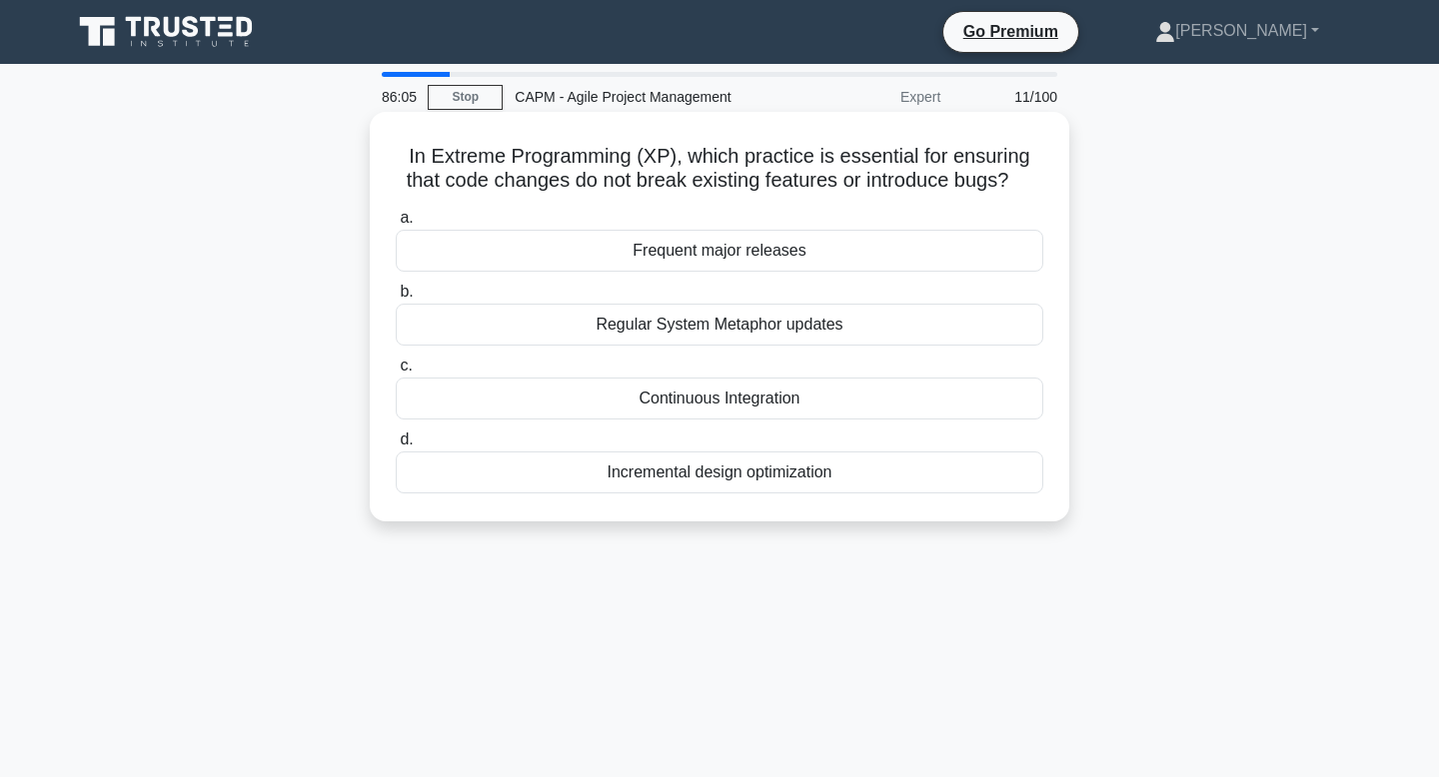
click at [807, 330] on div "Regular System Metaphor updates" at bounding box center [719, 325] width 647 height 42
click at [396, 299] on input "b. Regular System Metaphor updates" at bounding box center [396, 292] width 0 height 13
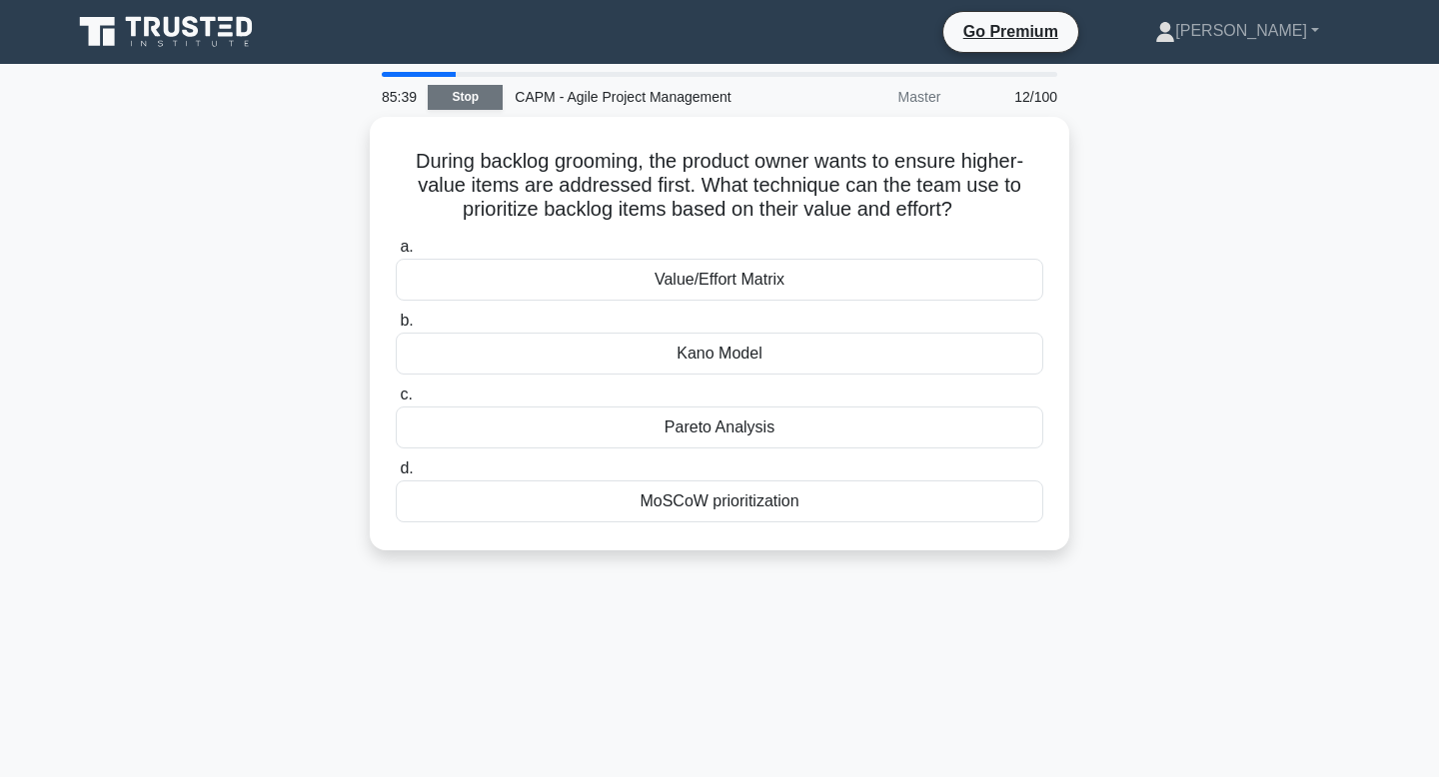
click at [477, 96] on link "Stop" at bounding box center [465, 97] width 75 height 25
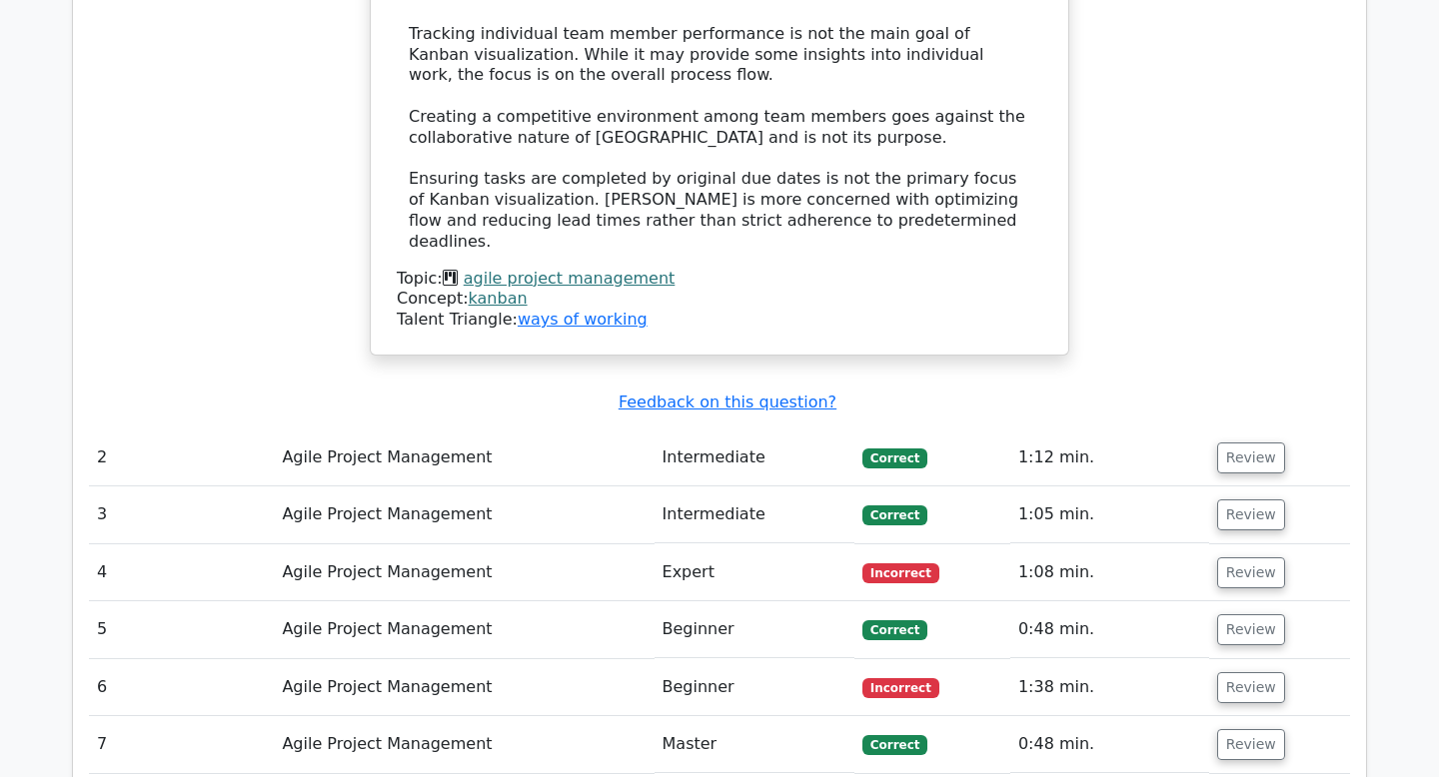
scroll to position [2401, 0]
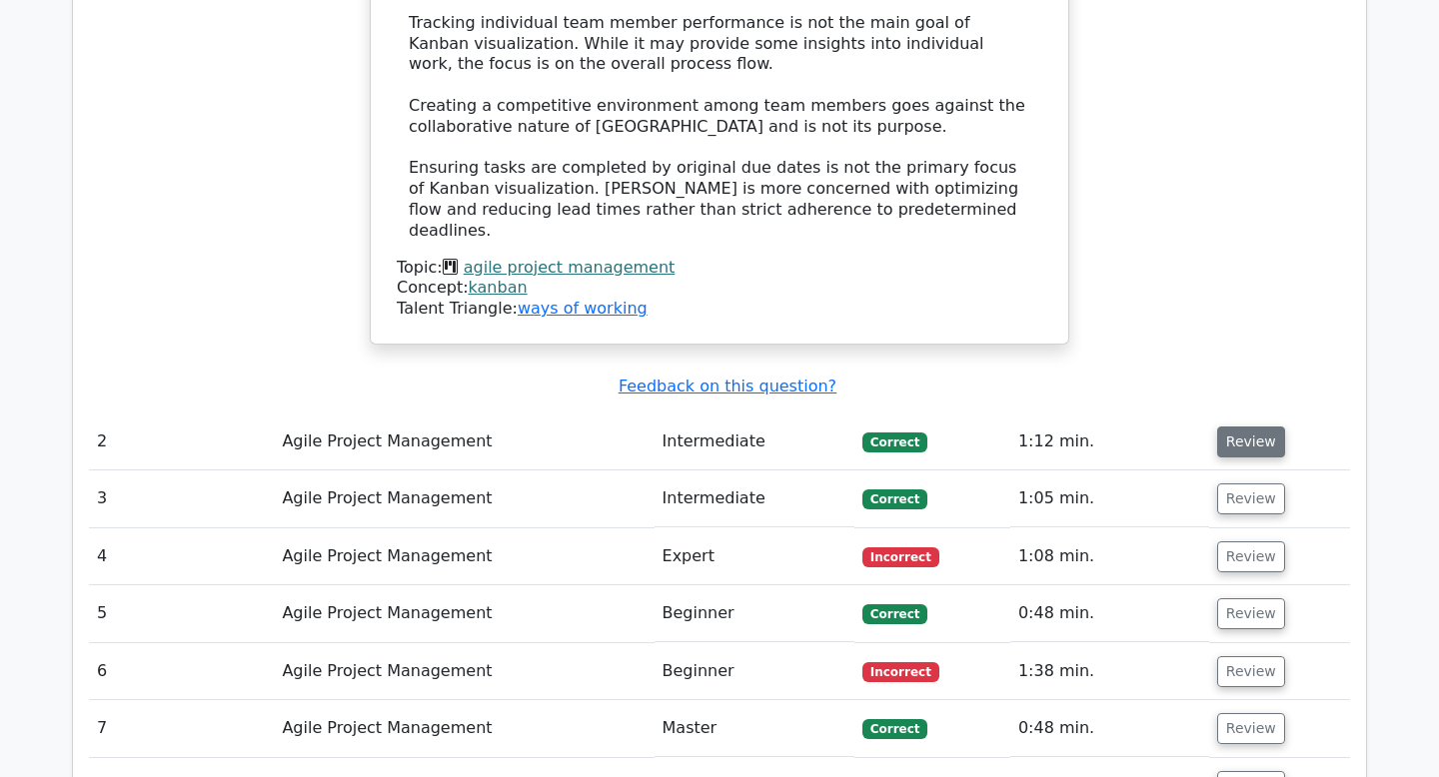
click at [1247, 427] on button "Review" at bounding box center [1251, 442] width 68 height 31
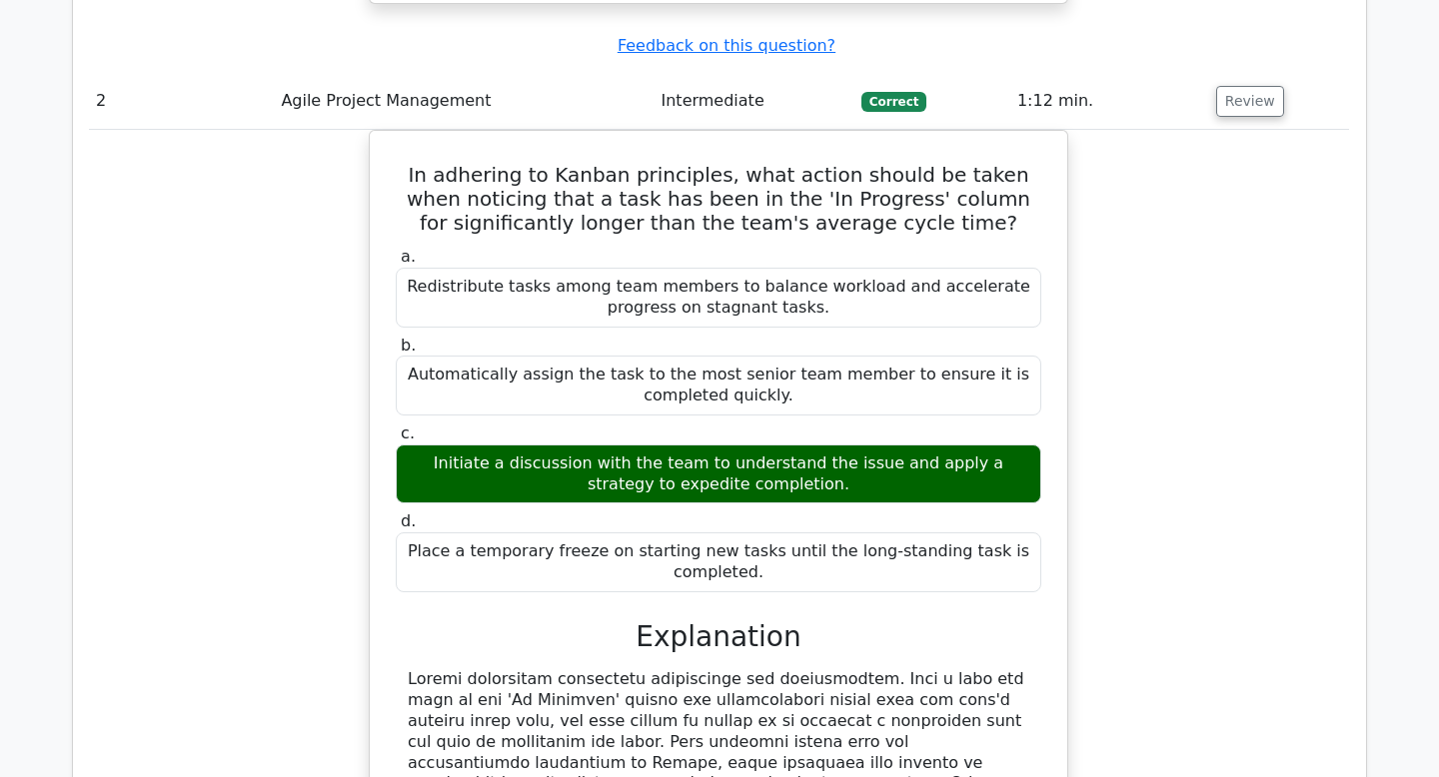
scroll to position [2747, 0]
